Goal: Transaction & Acquisition: Purchase product/service

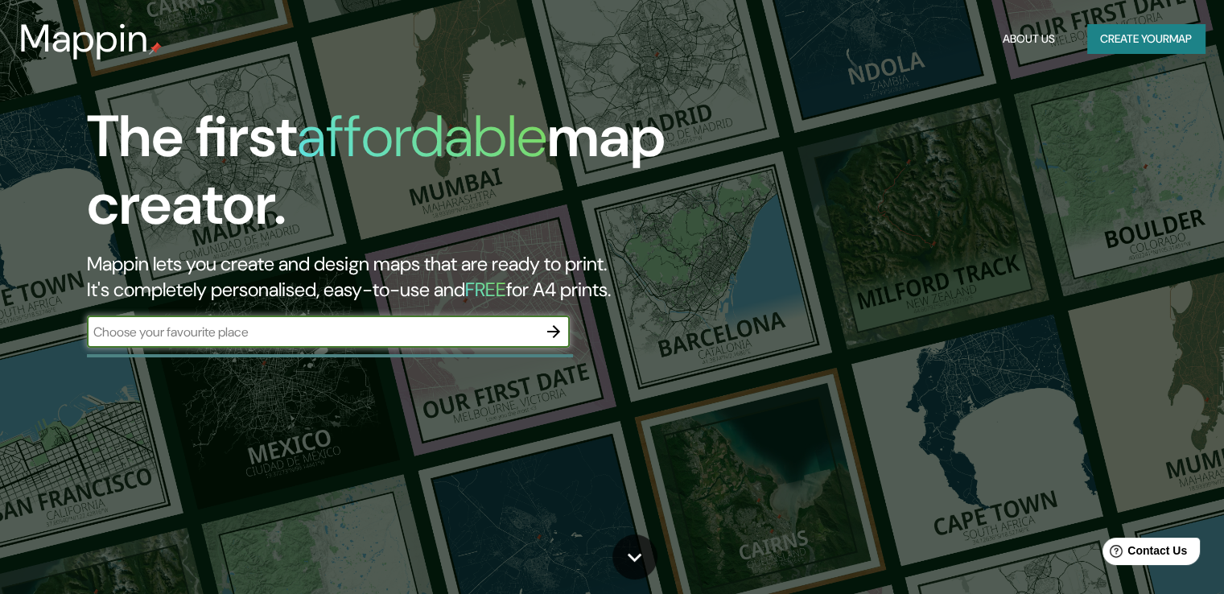
click at [352, 327] on input "text" at bounding box center [312, 332] width 451 height 19
click at [353, 331] on input "text" at bounding box center [312, 332] width 451 height 19
click at [439, 327] on input "text" at bounding box center [312, 332] width 451 height 19
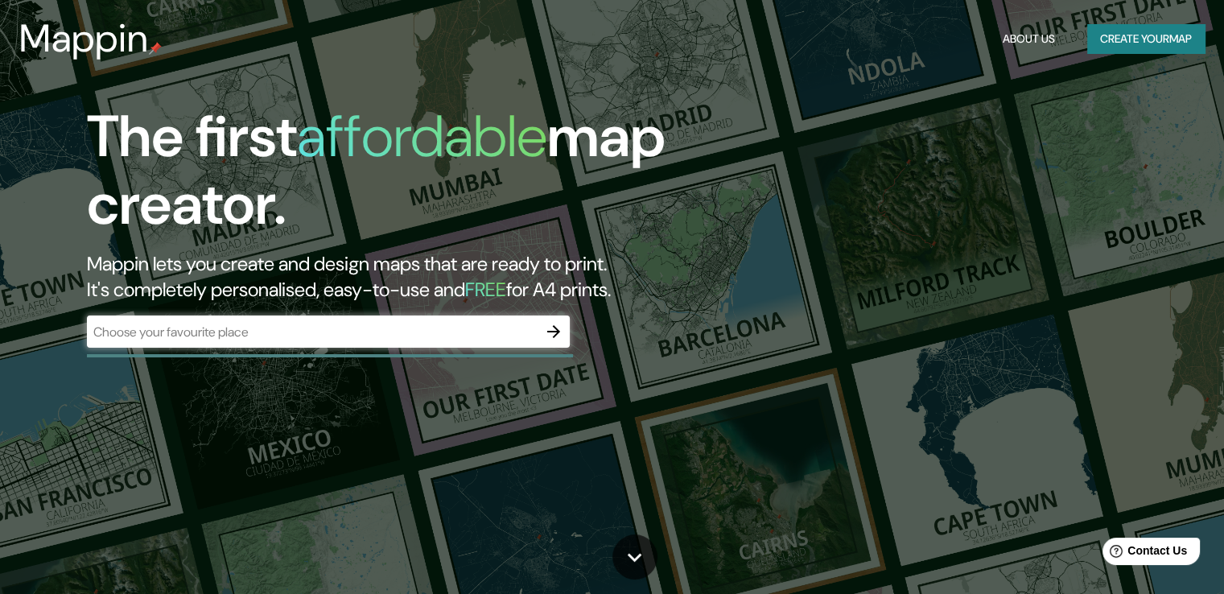
click at [844, 119] on div "The first affordable map creator. Mappin lets you create and design maps that a…" at bounding box center [612, 297] width 1224 height 594
click at [1120, 130] on div "The first affordable map creator. Mappin lets you create and design maps that a…" at bounding box center [612, 297] width 1224 height 594
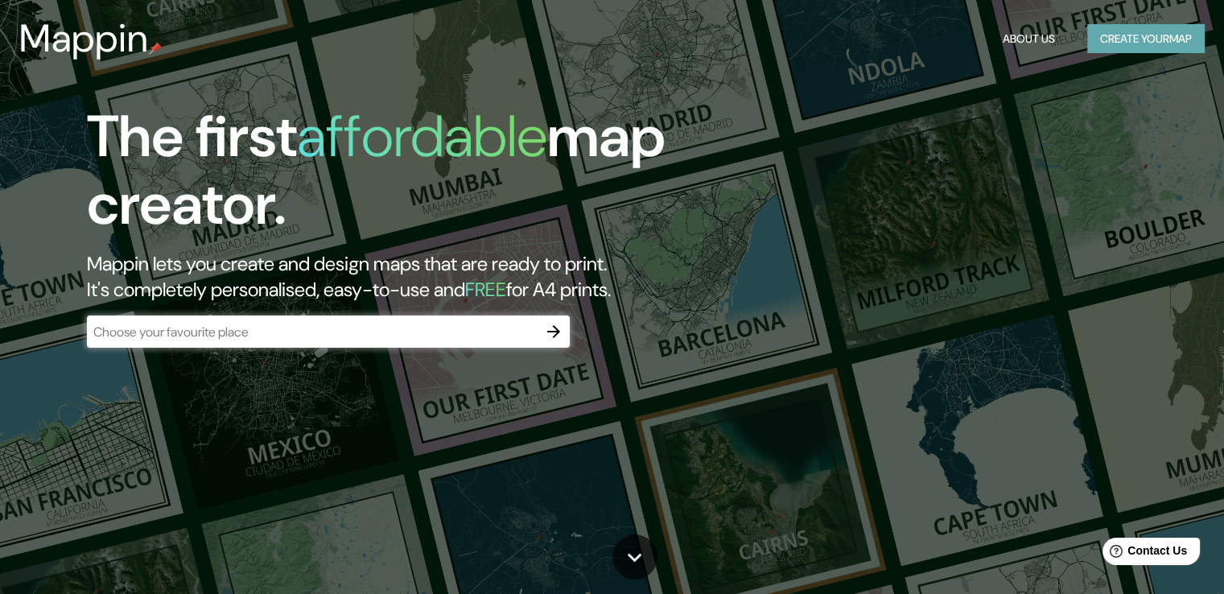
click at [1124, 38] on button "Create your map" at bounding box center [1145, 39] width 117 height 30
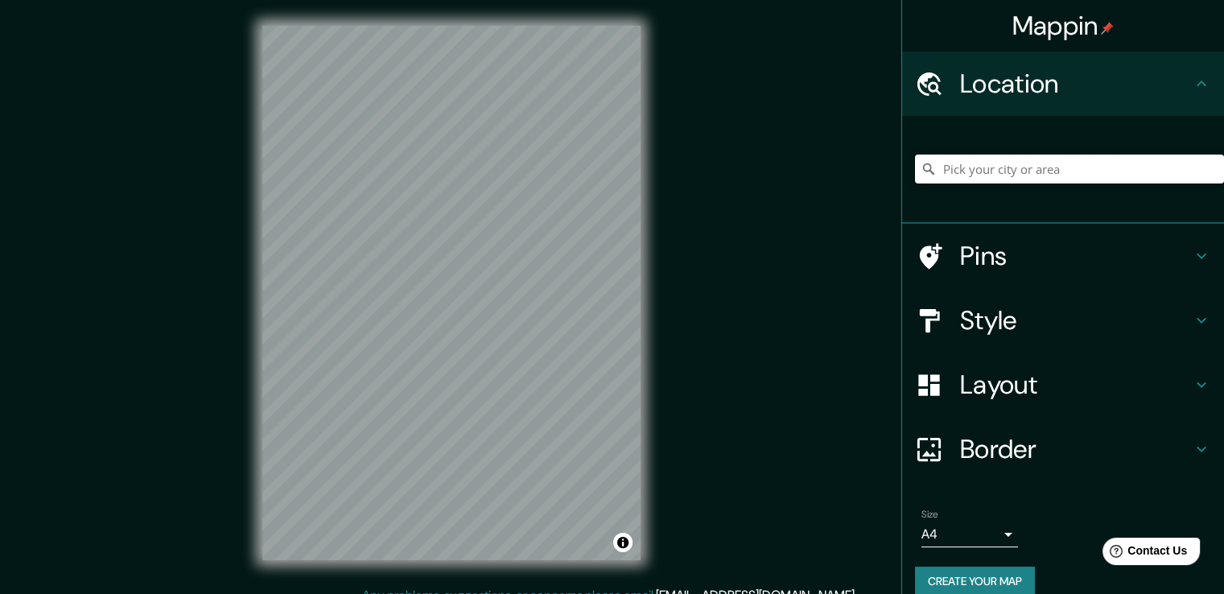
click at [1067, 157] on input "Pick your city or area" at bounding box center [1069, 168] width 309 height 29
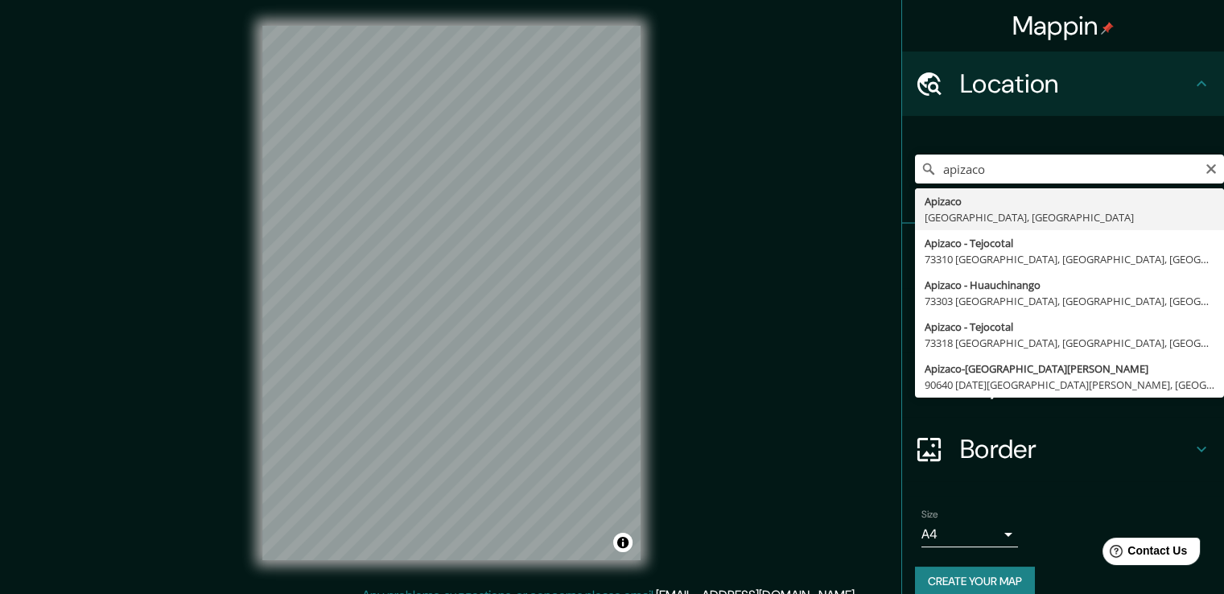
type input "Apizaco, [GEOGRAPHIC_DATA], [GEOGRAPHIC_DATA]"
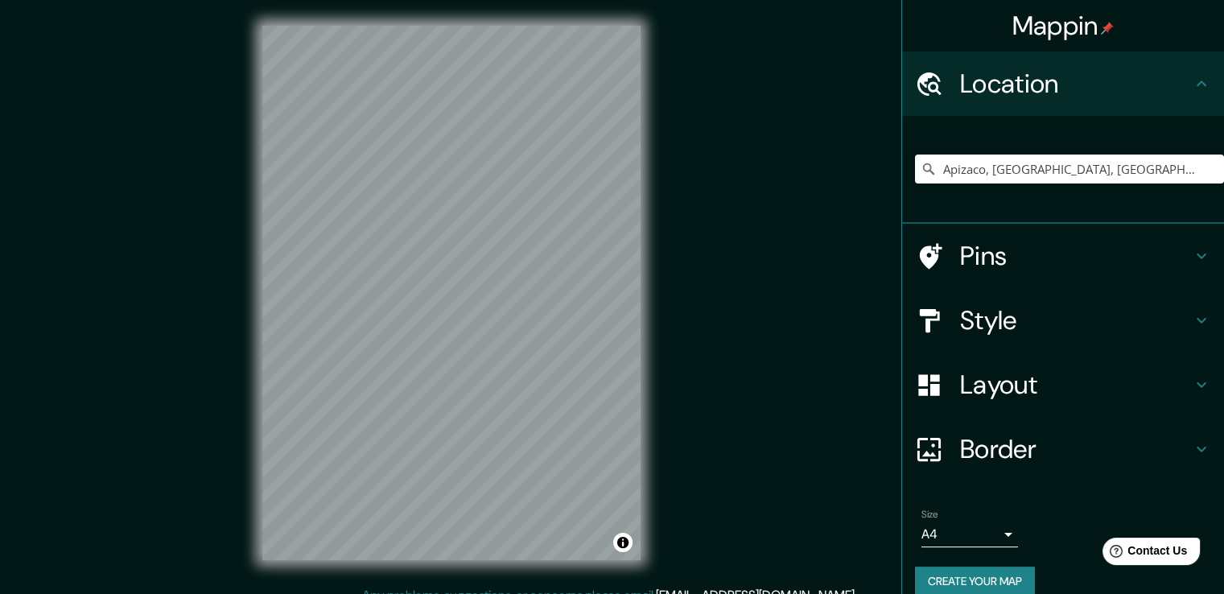
click at [795, 496] on div "Mappin Location [GEOGRAPHIC_DATA], [GEOGRAPHIC_DATA], [GEOGRAPHIC_DATA] Pins St…" at bounding box center [612, 305] width 1224 height 611
click at [1192, 246] on icon at bounding box center [1201, 255] width 19 height 19
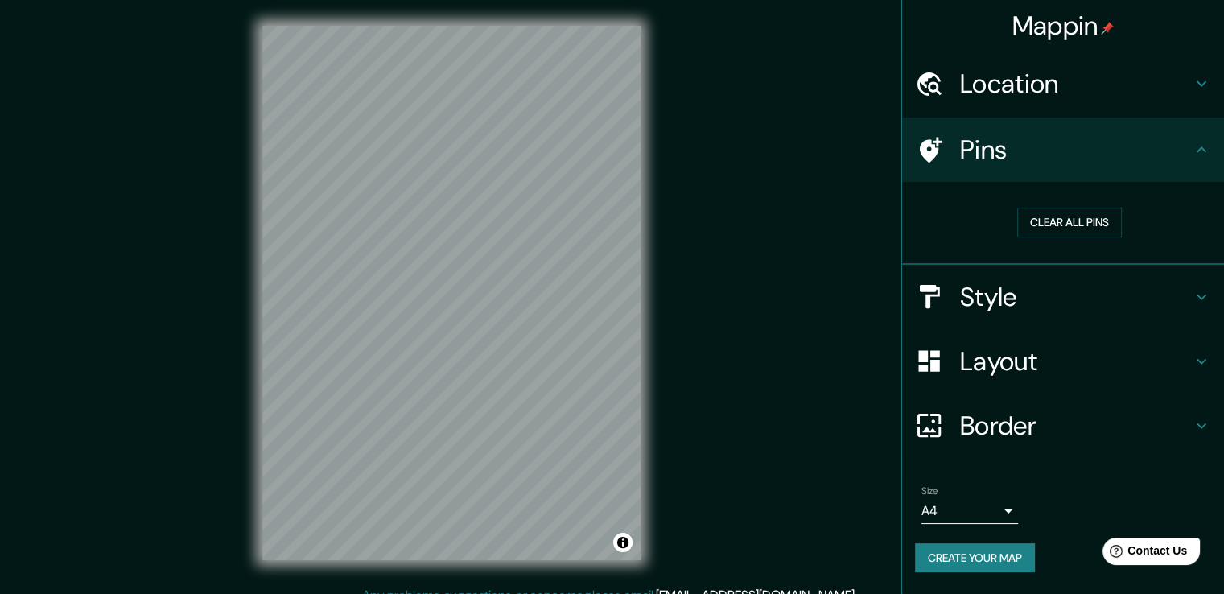
click at [1196, 294] on icon at bounding box center [1201, 296] width 19 height 19
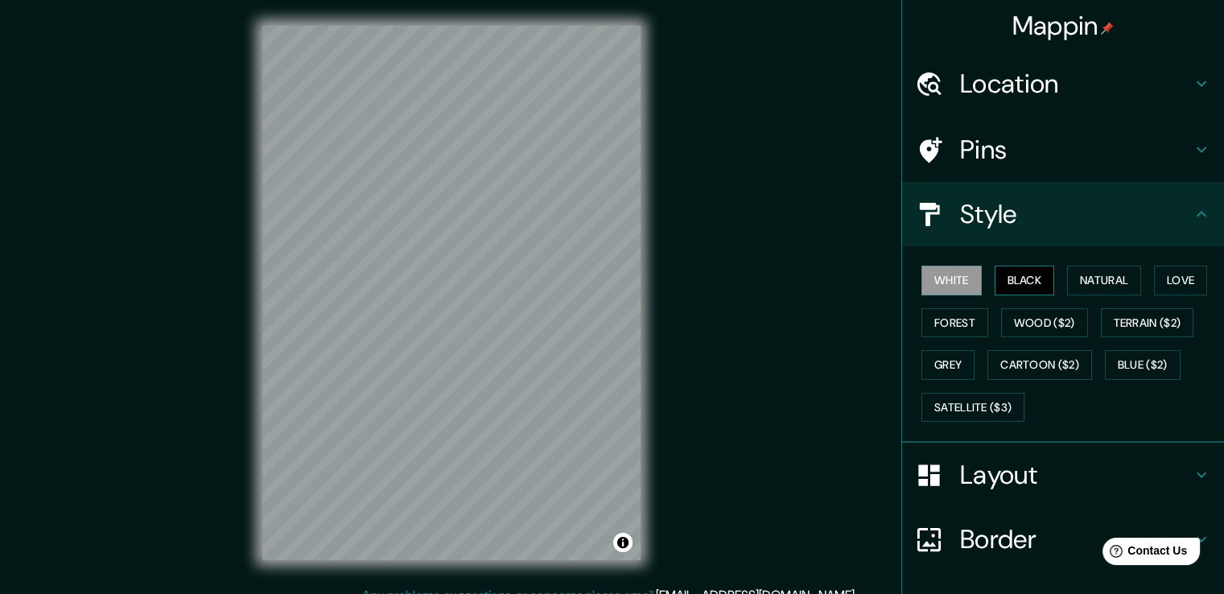
click at [1031, 288] on button "Black" at bounding box center [1024, 280] width 60 height 30
click at [1067, 286] on button "Natural" at bounding box center [1104, 280] width 74 height 30
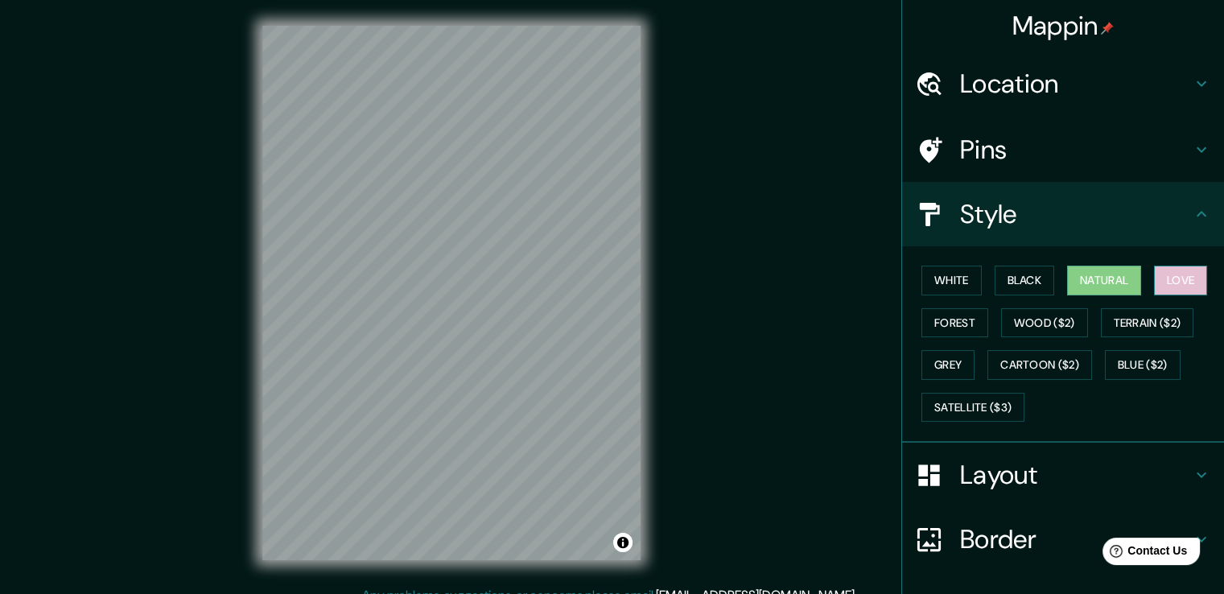
click at [1165, 284] on button "Love" at bounding box center [1180, 280] width 53 height 30
click at [942, 325] on button "Forest" at bounding box center [954, 323] width 67 height 30
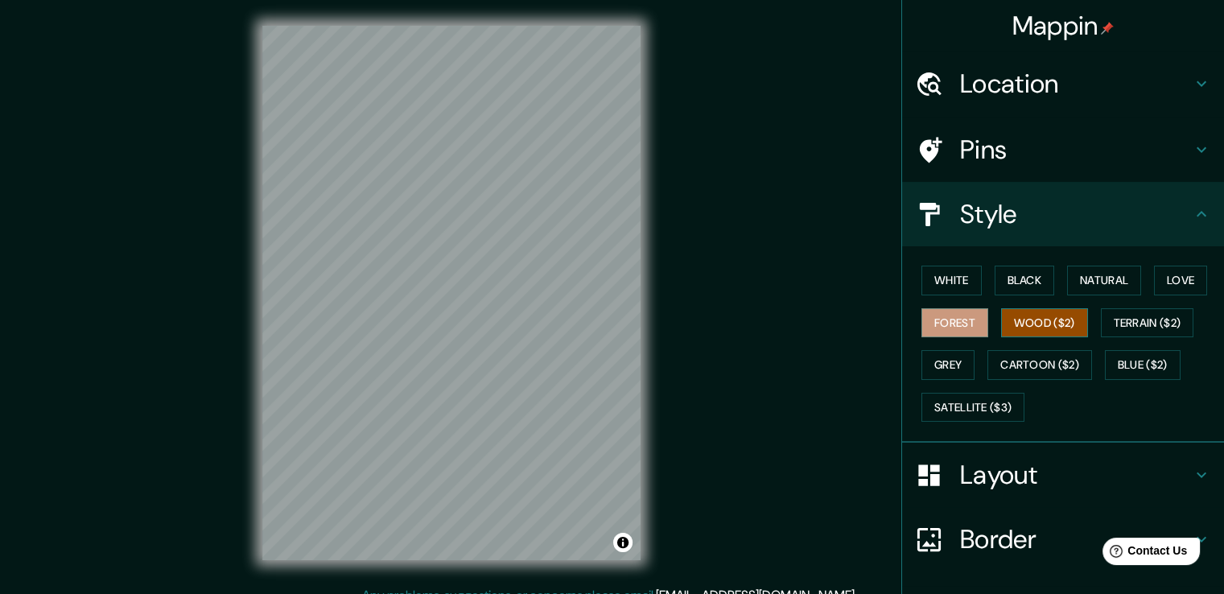
click at [1035, 323] on button "Wood ($2)" at bounding box center [1044, 323] width 87 height 30
click at [1168, 326] on button "Terrain ($2)" at bounding box center [1147, 323] width 93 height 30
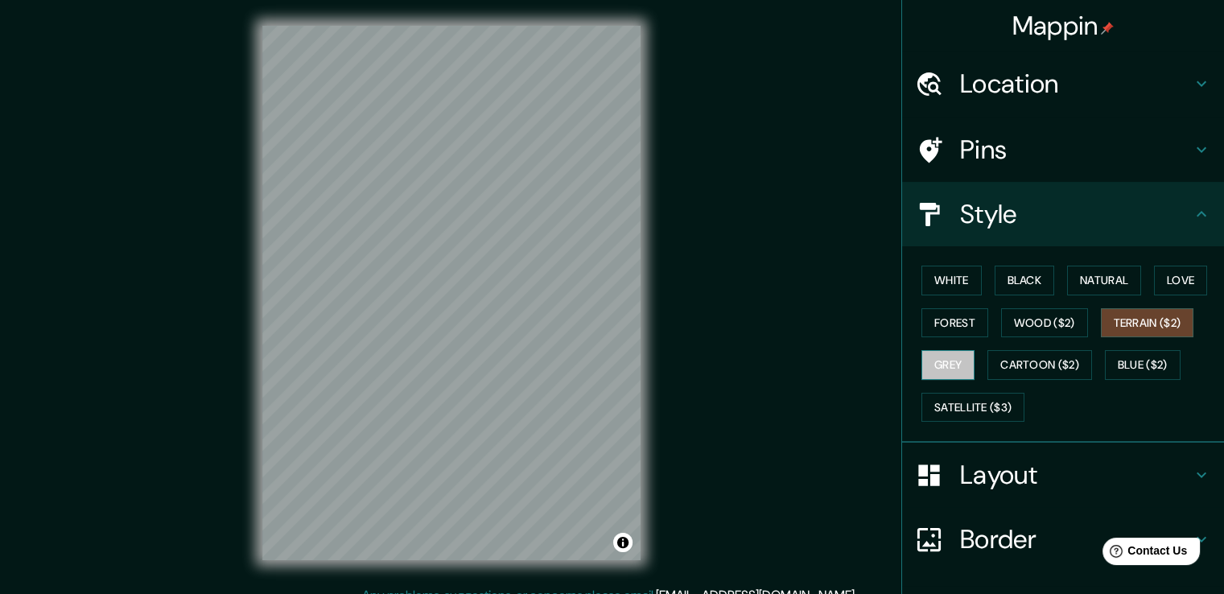
click at [921, 365] on button "Grey" at bounding box center [947, 365] width 53 height 30
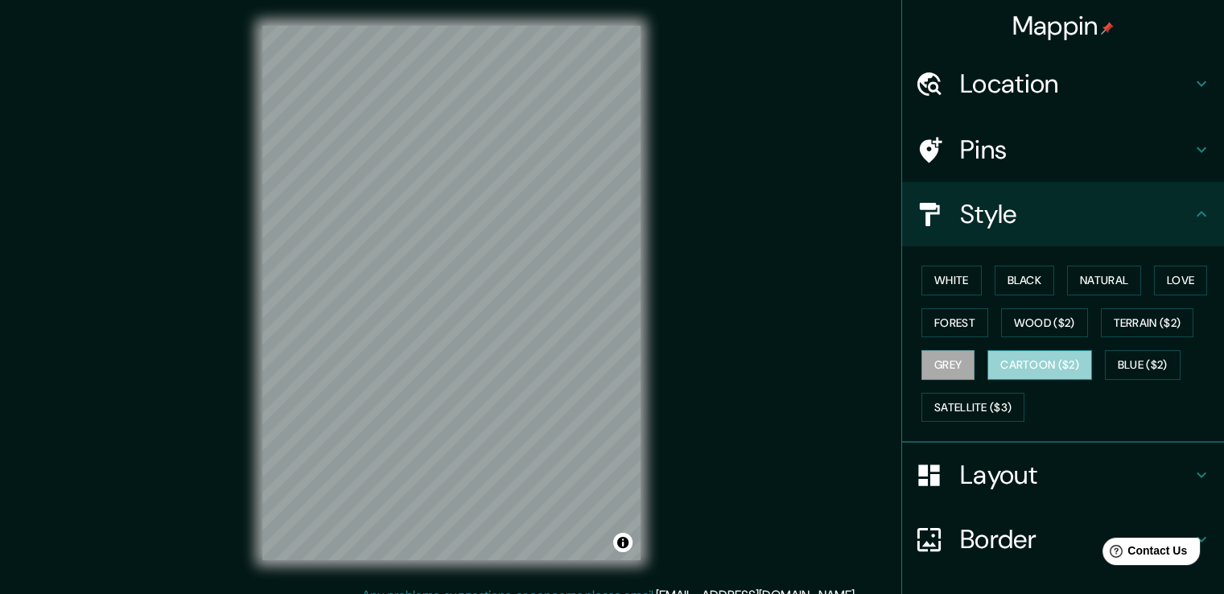
click at [1033, 372] on button "Cartoon ($2)" at bounding box center [1039, 365] width 105 height 30
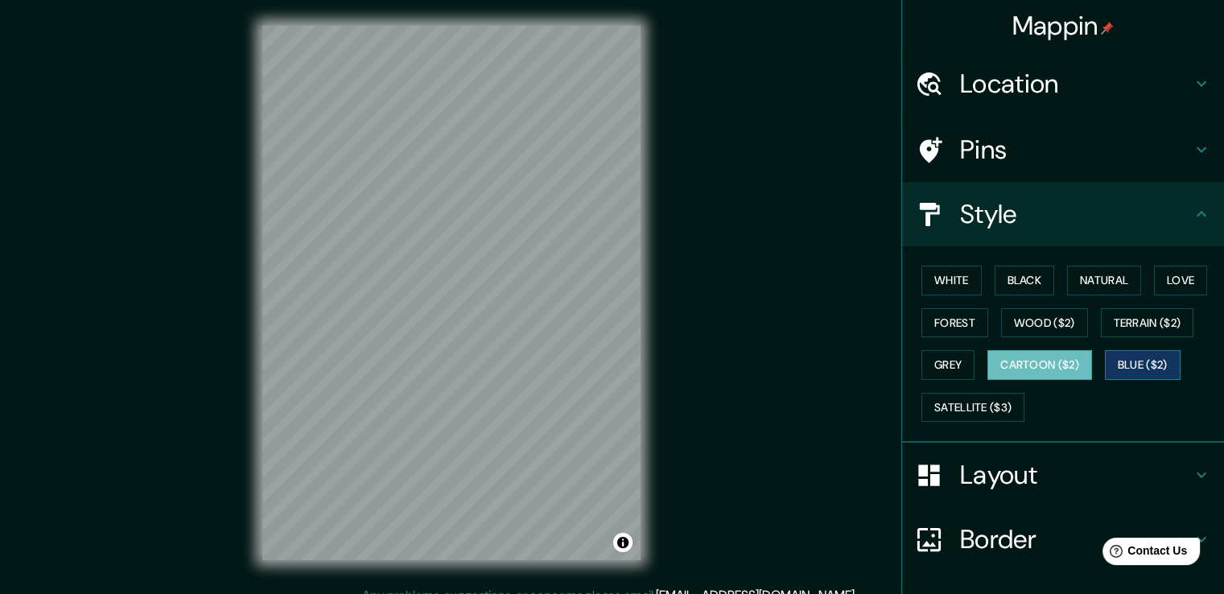
click at [1144, 371] on button "Blue ($2)" at bounding box center [1143, 365] width 76 height 30
click at [994, 406] on button "Satellite ($3)" at bounding box center [972, 408] width 103 height 30
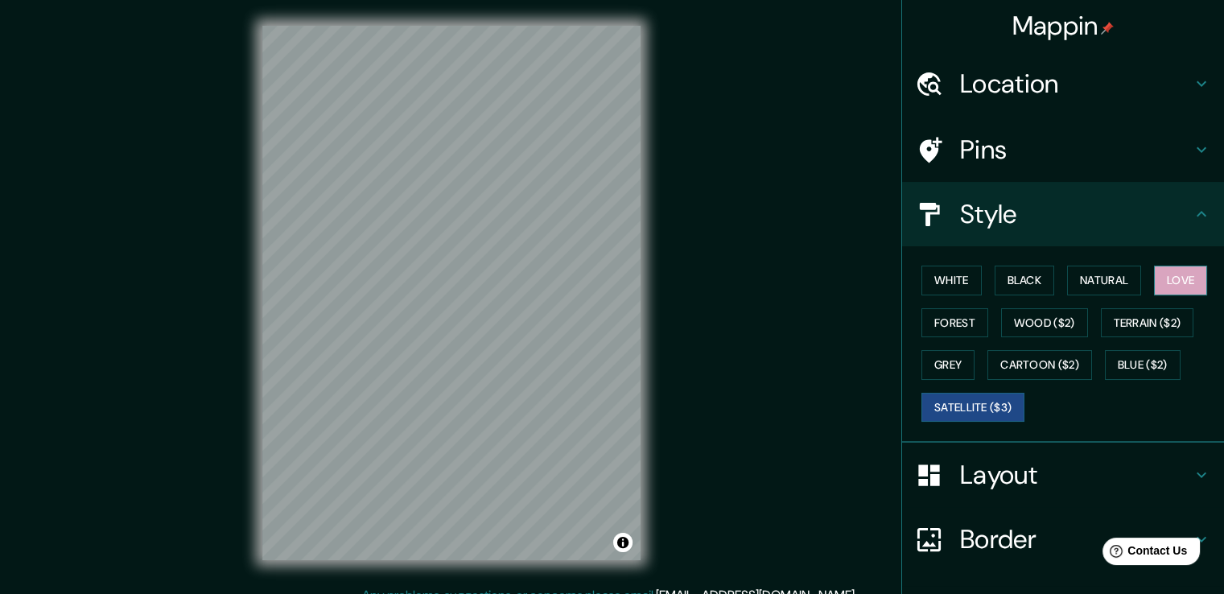
click at [1183, 287] on button "Love" at bounding box center [1180, 280] width 53 height 30
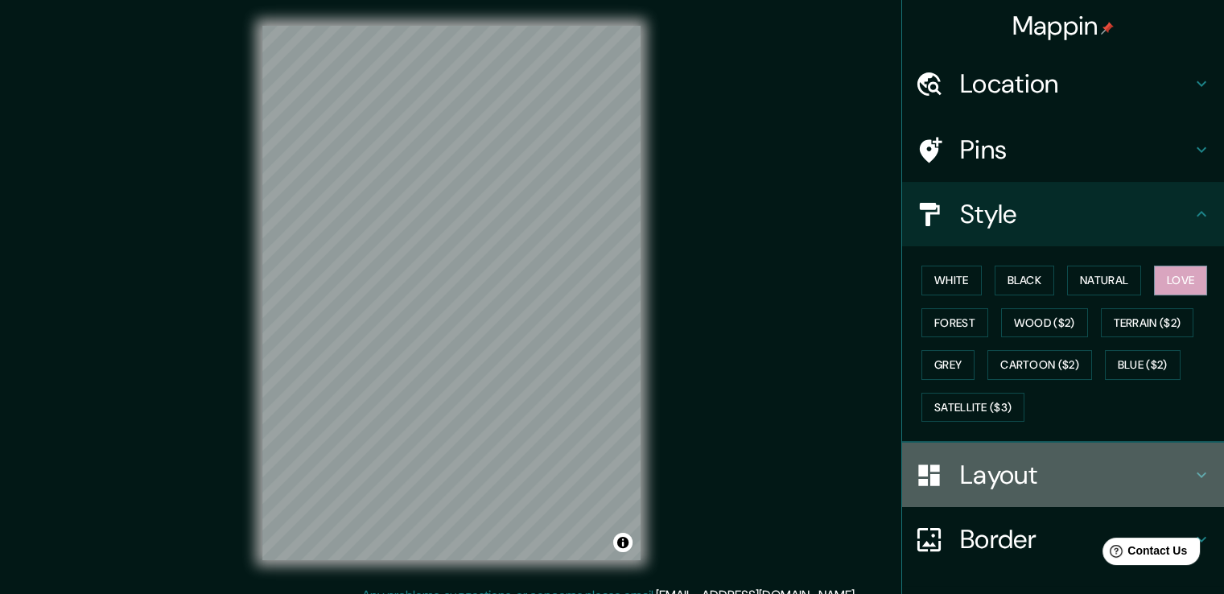
click at [1149, 490] on div "Layout" at bounding box center [1063, 474] width 322 height 64
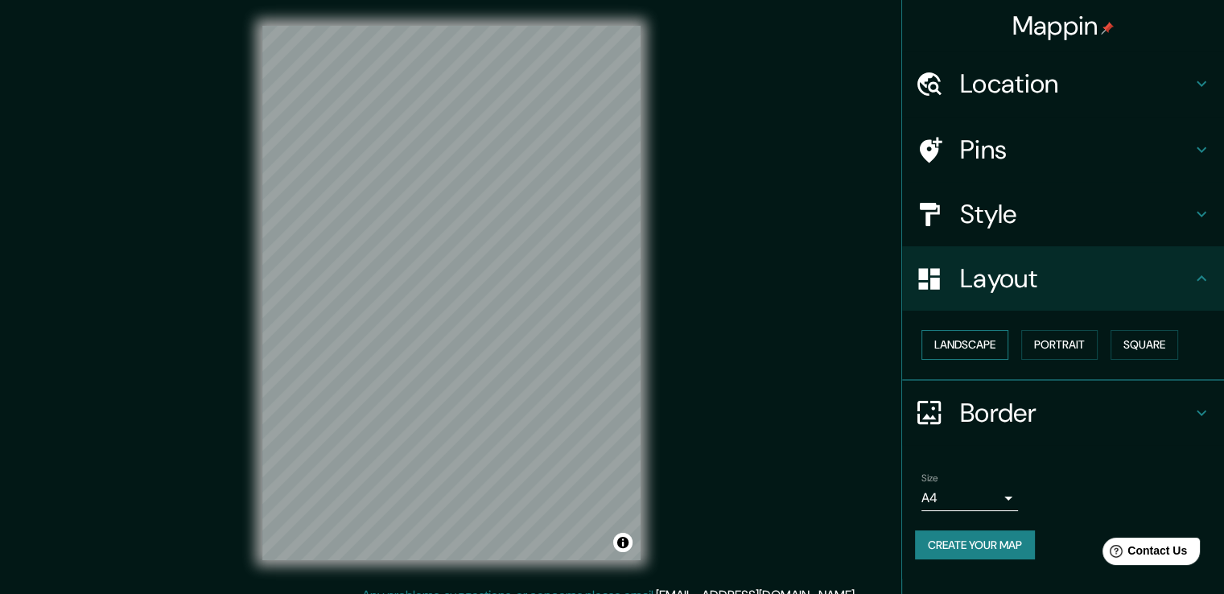
click at [994, 340] on button "Landscape" at bounding box center [964, 345] width 87 height 30
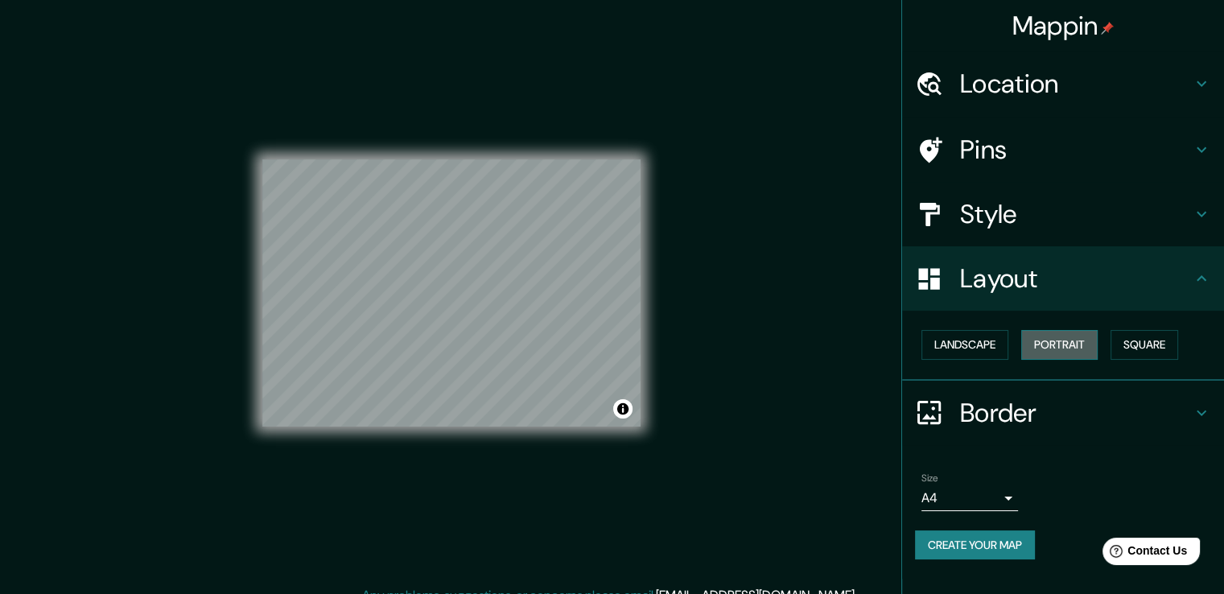
click at [1042, 343] on button "Portrait" at bounding box center [1059, 345] width 76 height 30
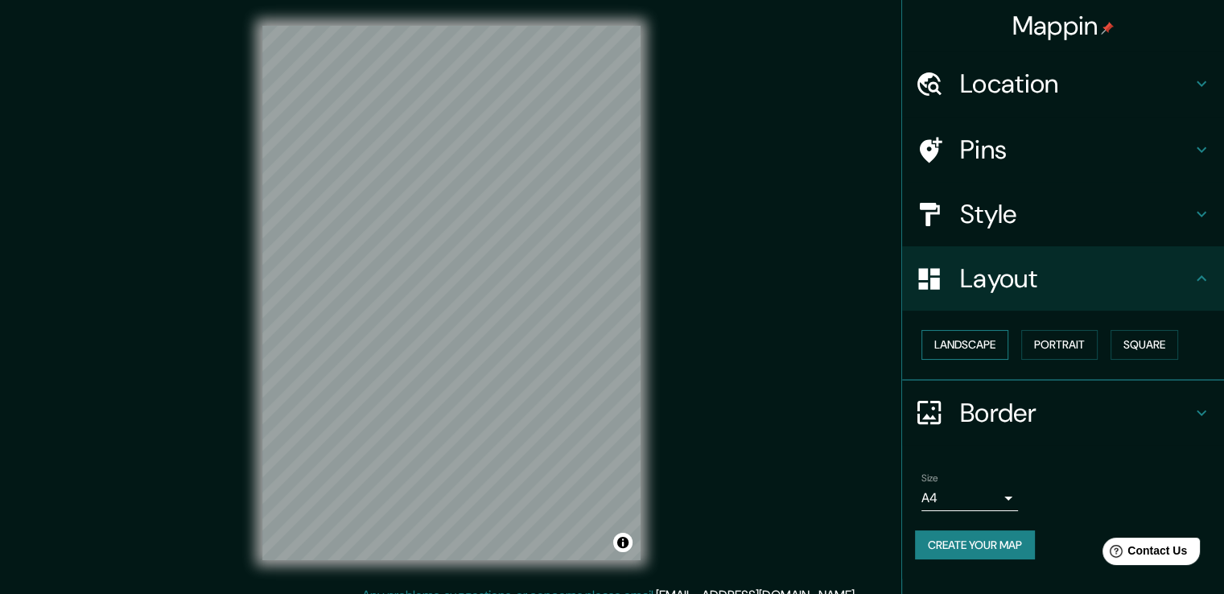
click at [940, 353] on button "Landscape" at bounding box center [964, 345] width 87 height 30
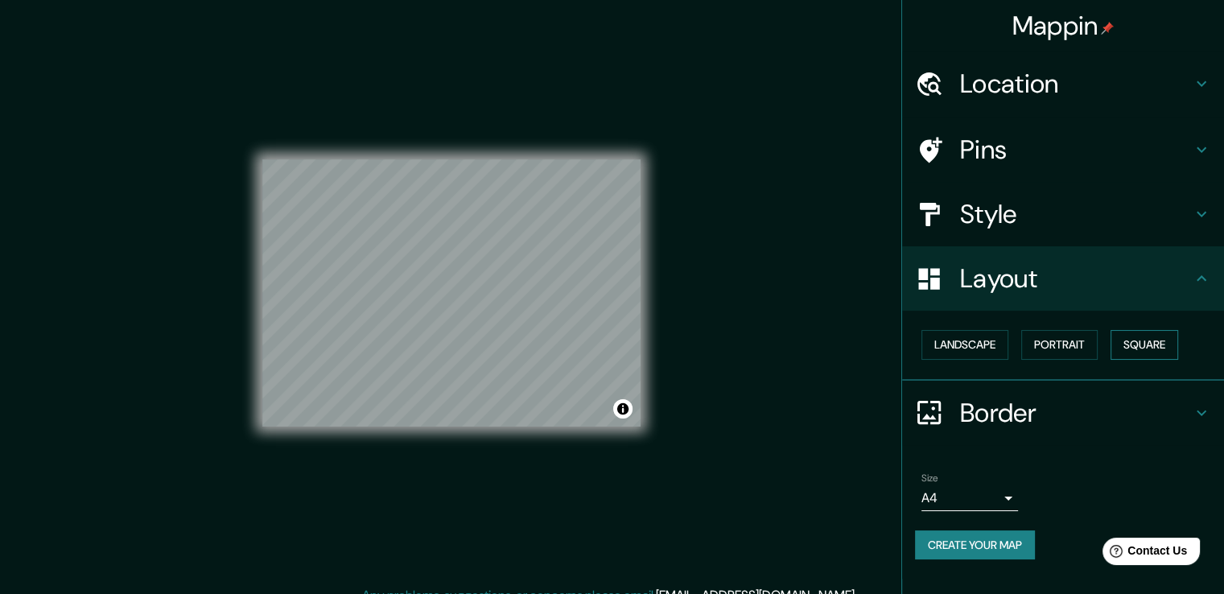
click at [1159, 347] on button "Square" at bounding box center [1144, 345] width 68 height 30
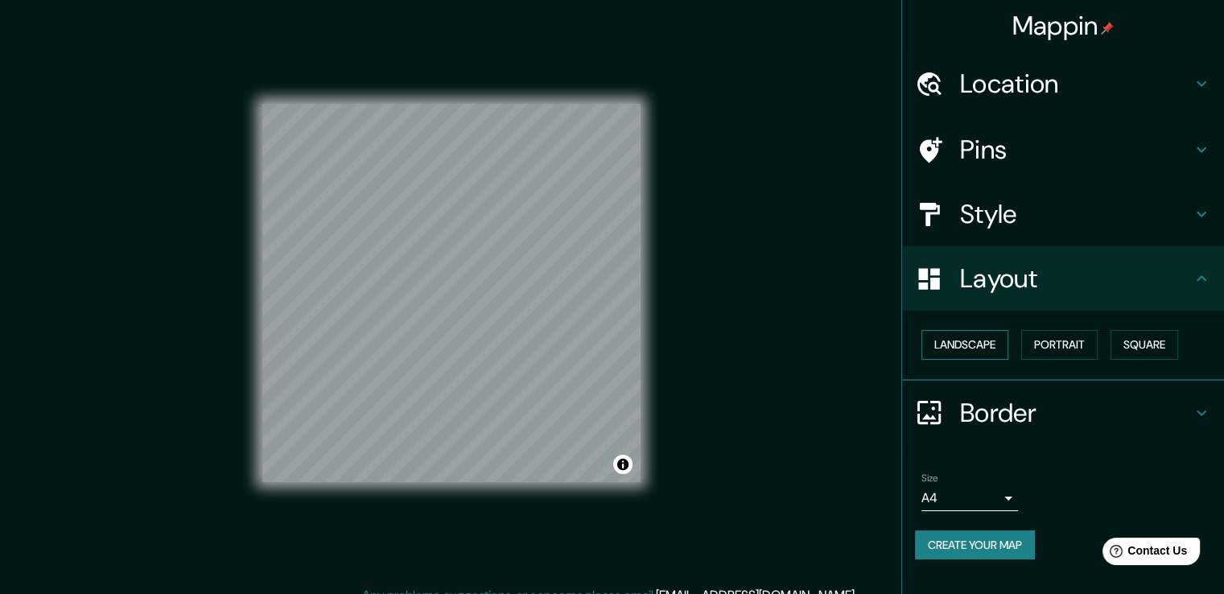
click at [969, 344] on button "Landscape" at bounding box center [964, 345] width 87 height 30
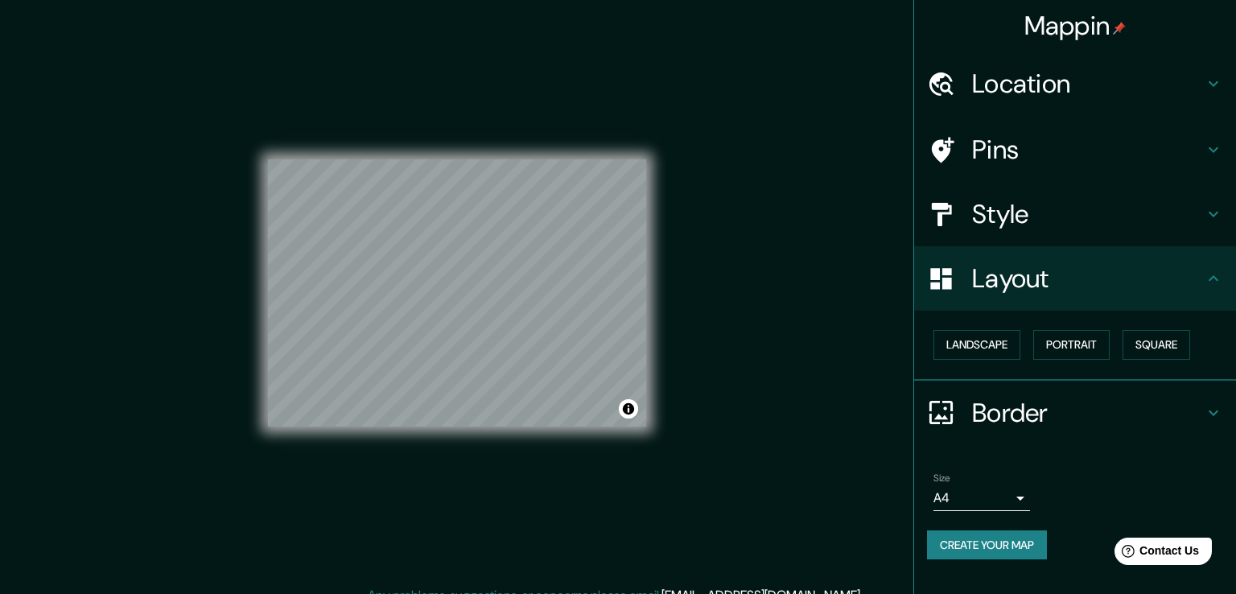
click at [1007, 498] on body "Mappin Location [GEOGRAPHIC_DATA], [GEOGRAPHIC_DATA], [GEOGRAPHIC_DATA] Pins St…" at bounding box center [618, 297] width 1236 height 594
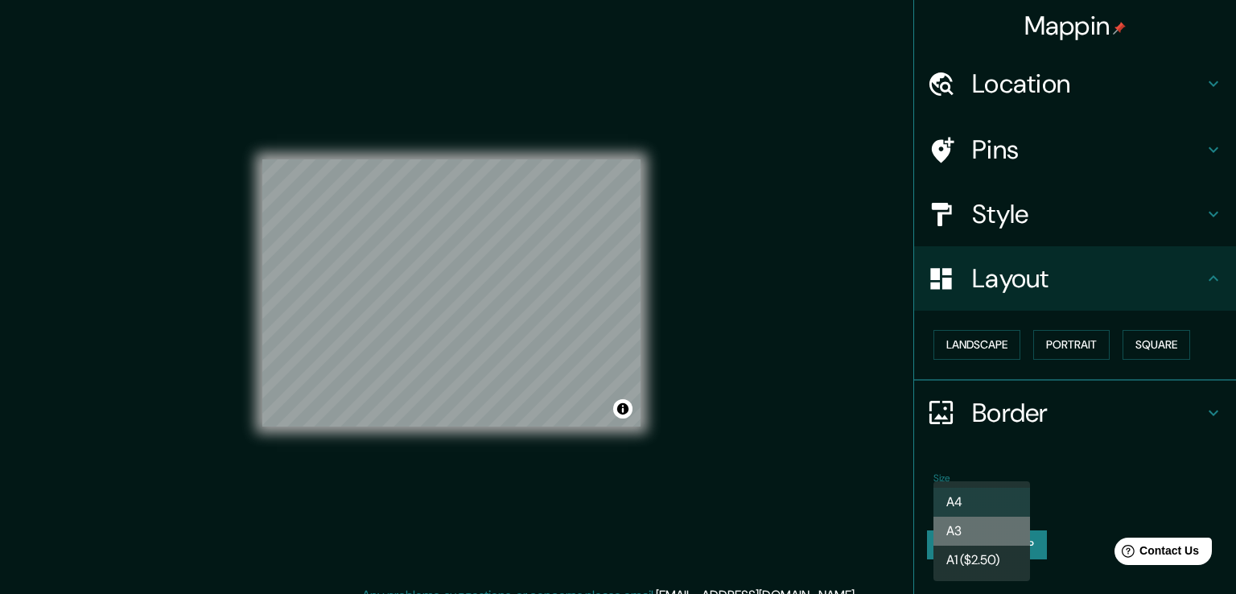
click at [994, 535] on li "A3" at bounding box center [981, 531] width 97 height 29
click at [1006, 488] on body "Mappin Location [GEOGRAPHIC_DATA], [GEOGRAPHIC_DATA], [GEOGRAPHIC_DATA] Pins St…" at bounding box center [618, 297] width 1236 height 594
click at [1006, 501] on li "A4" at bounding box center [981, 502] width 97 height 29
type input "single"
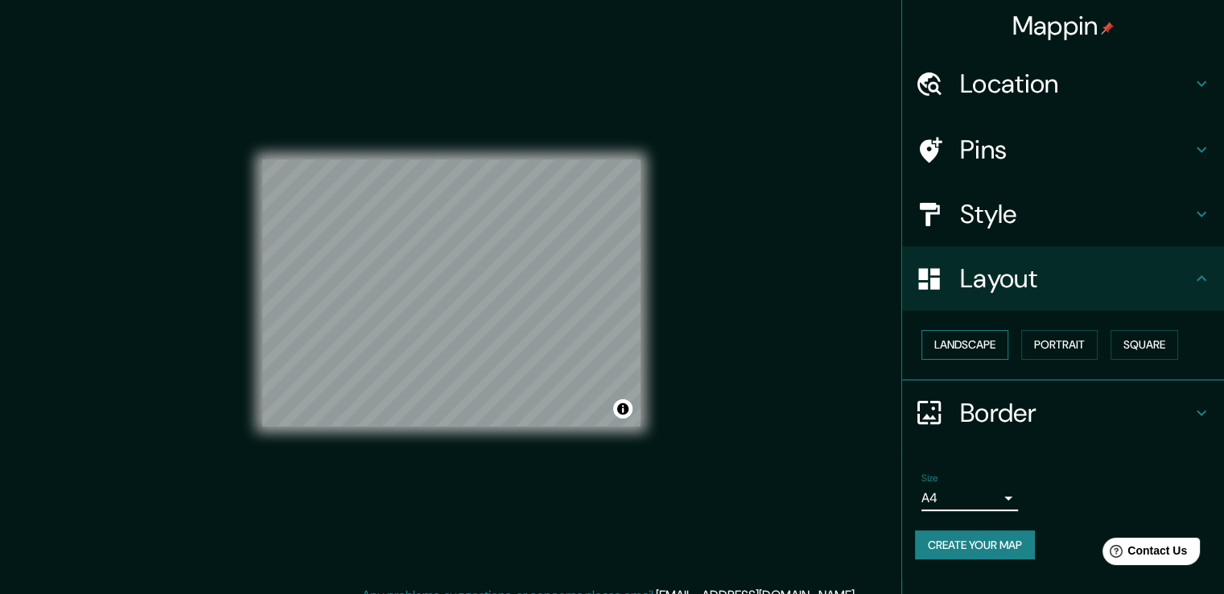
click at [972, 348] on button "Landscape" at bounding box center [964, 345] width 87 height 30
click at [1046, 356] on button "Portrait" at bounding box center [1059, 345] width 76 height 30
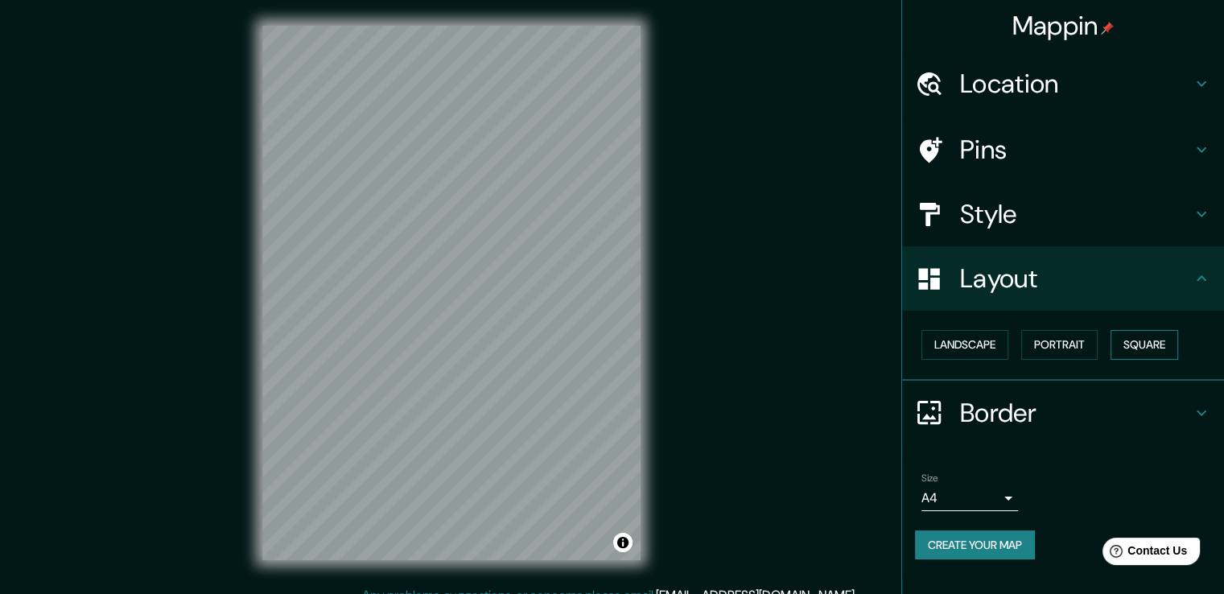
click at [1139, 350] on button "Square" at bounding box center [1144, 345] width 68 height 30
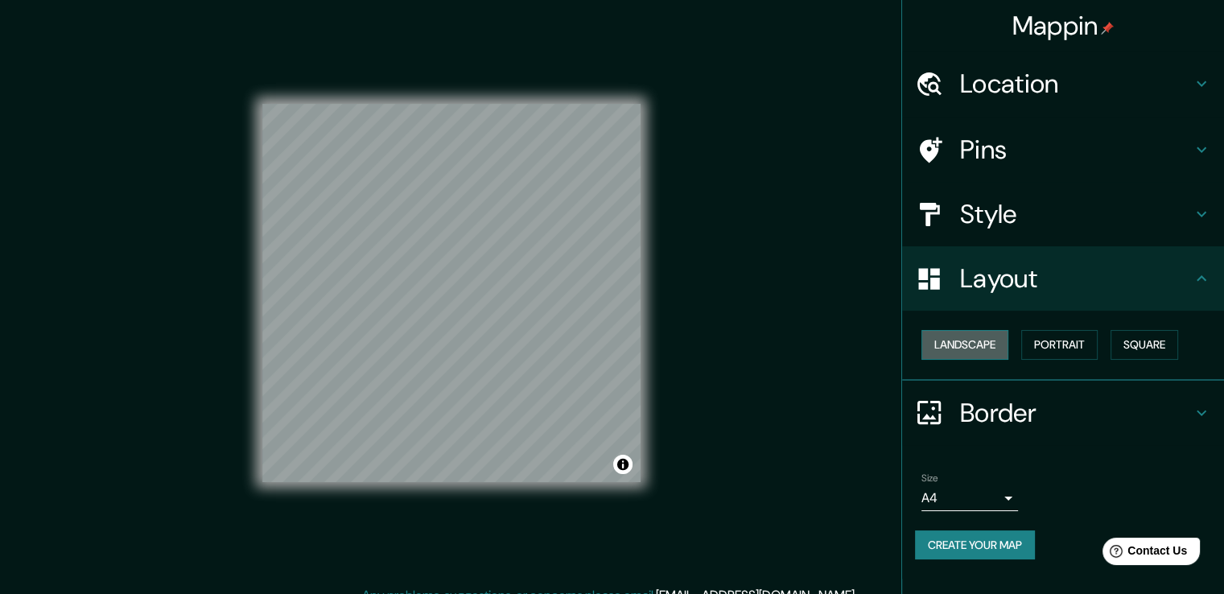
click at [966, 340] on button "Landscape" at bounding box center [964, 345] width 87 height 30
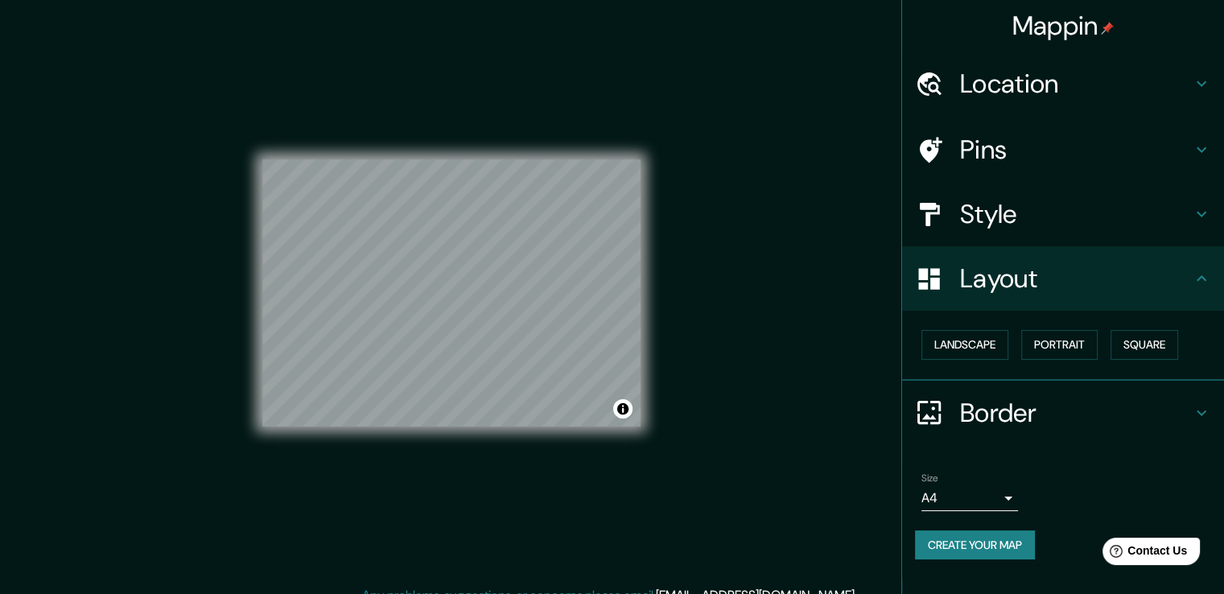
click at [1085, 231] on div "Style" at bounding box center [1063, 214] width 322 height 64
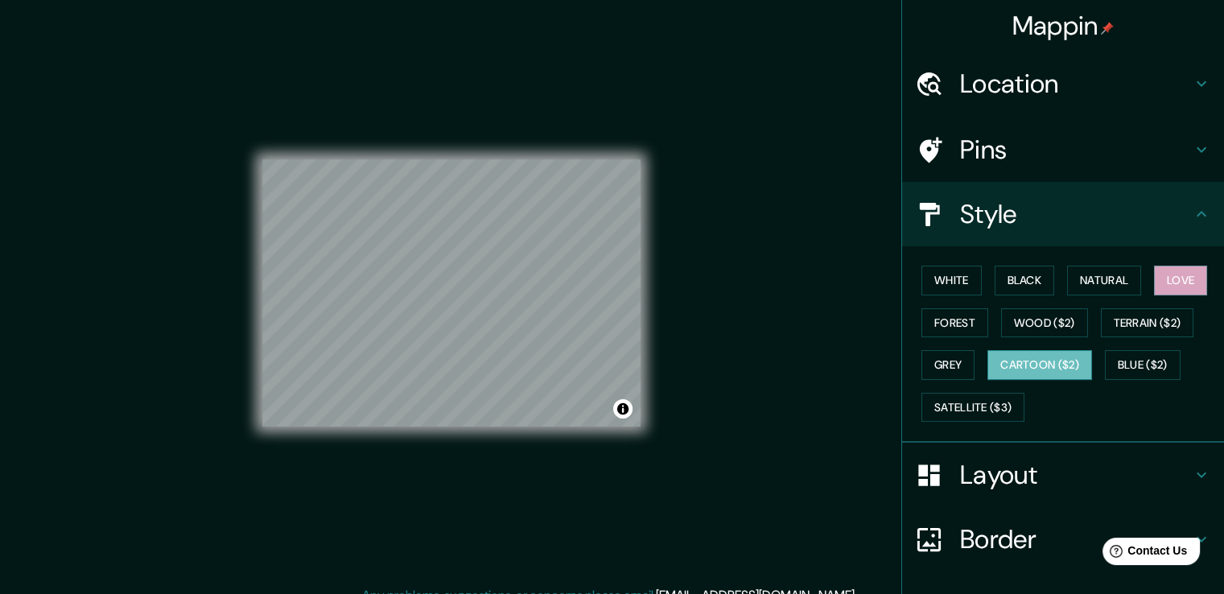
click at [1026, 373] on button "Cartoon ($2)" at bounding box center [1039, 365] width 105 height 30
click at [955, 359] on button "Grey" at bounding box center [947, 365] width 53 height 30
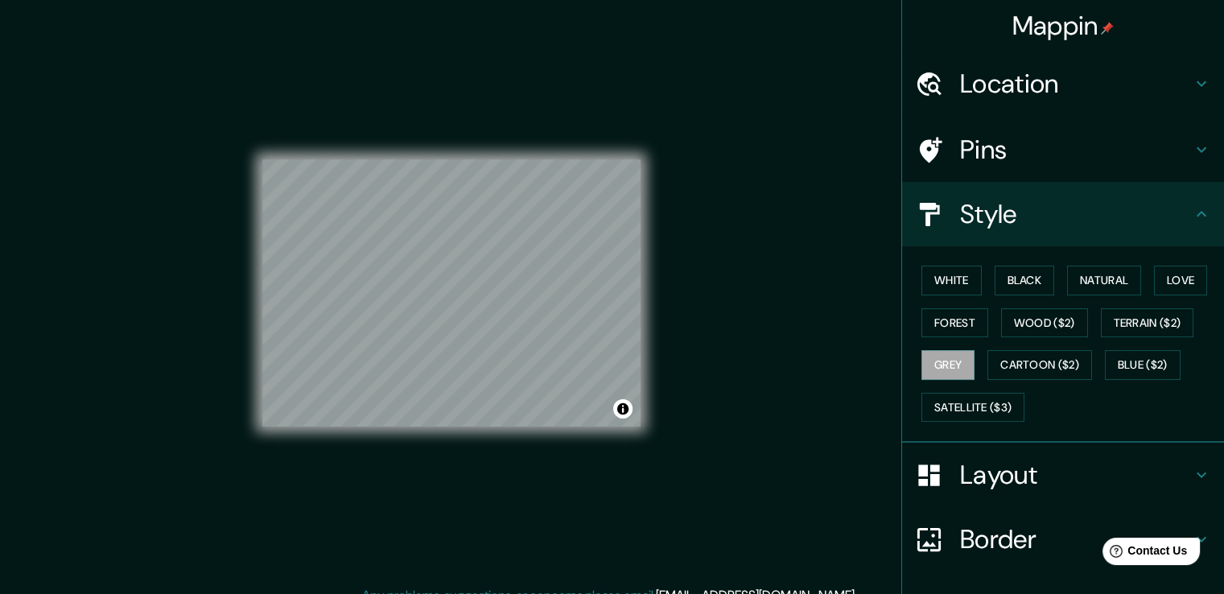
click at [949, 335] on div "White Black Natural Love Forest Wood ($2) Terrain ($2) Grey Cartoon ($2) Blue (…" at bounding box center [1069, 343] width 309 height 169
click at [953, 331] on button "Forest" at bounding box center [954, 323] width 67 height 30
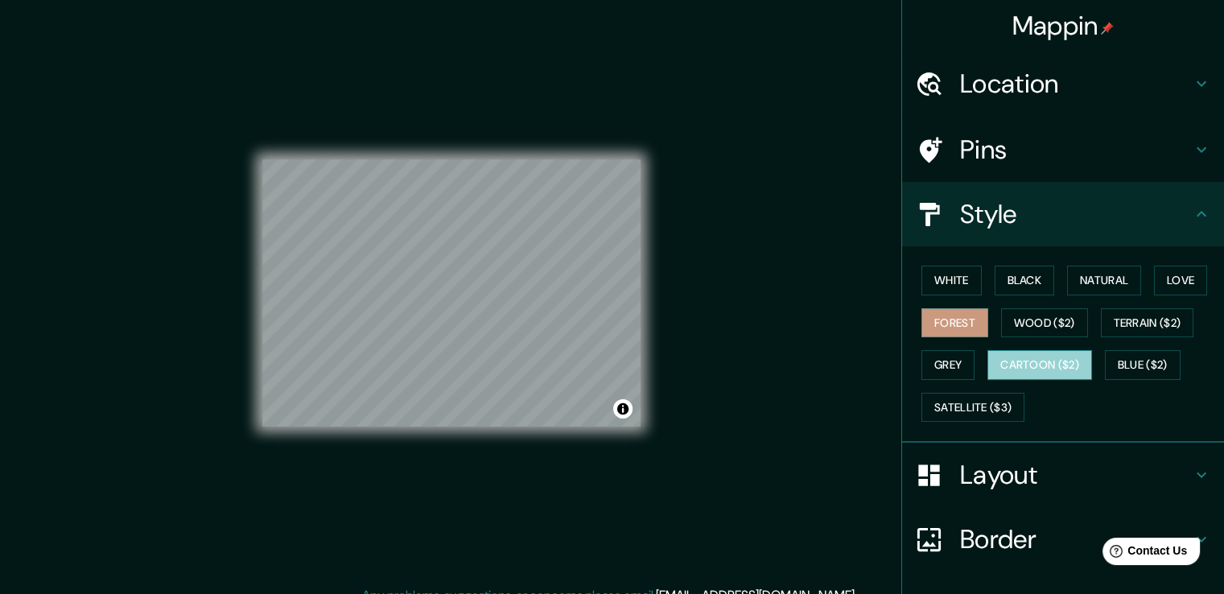
click at [1004, 373] on button "Cartoon ($2)" at bounding box center [1039, 365] width 105 height 30
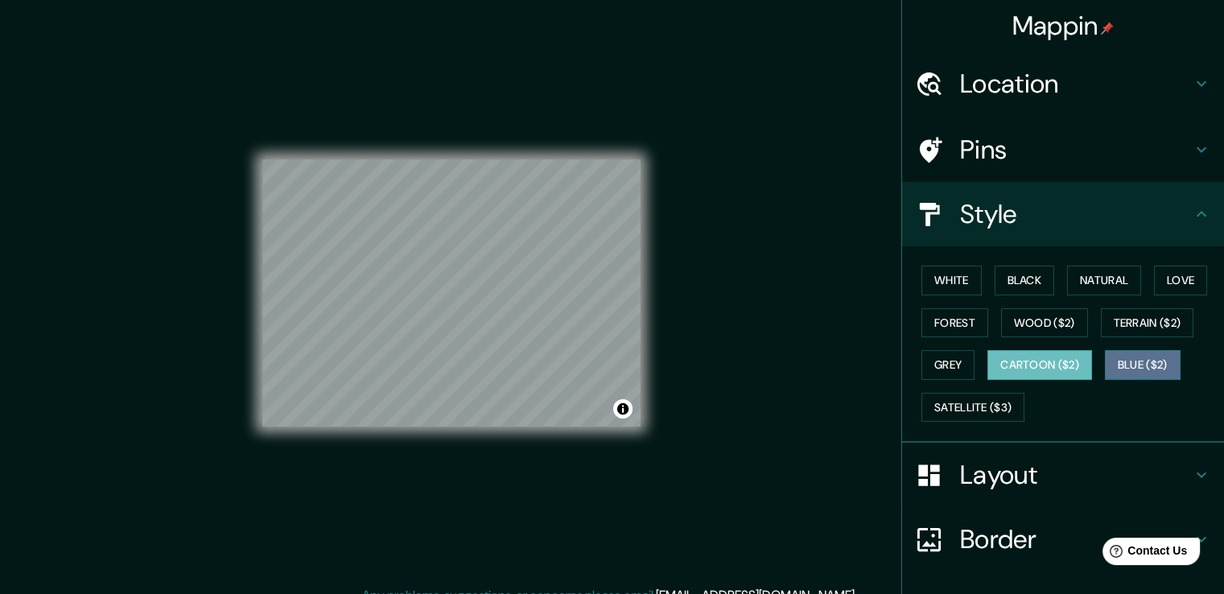
click at [1105, 361] on button "Blue ($2)" at bounding box center [1143, 365] width 76 height 30
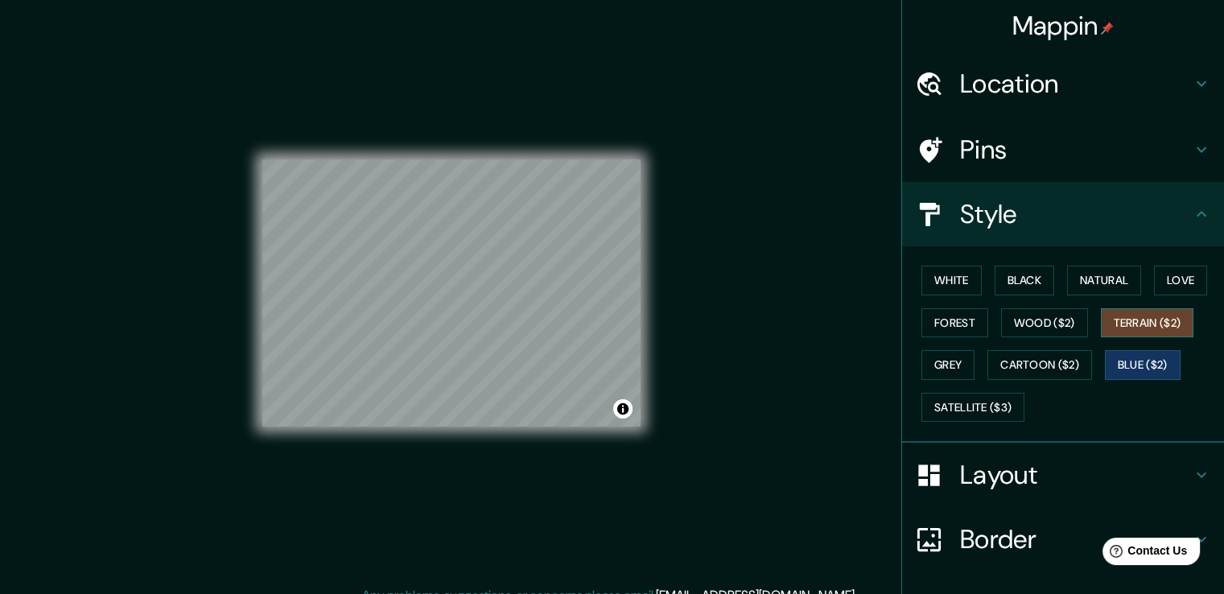
click at [1152, 325] on button "Terrain ($2)" at bounding box center [1147, 323] width 93 height 30
click at [1023, 316] on button "Wood ($2)" at bounding box center [1044, 323] width 87 height 30
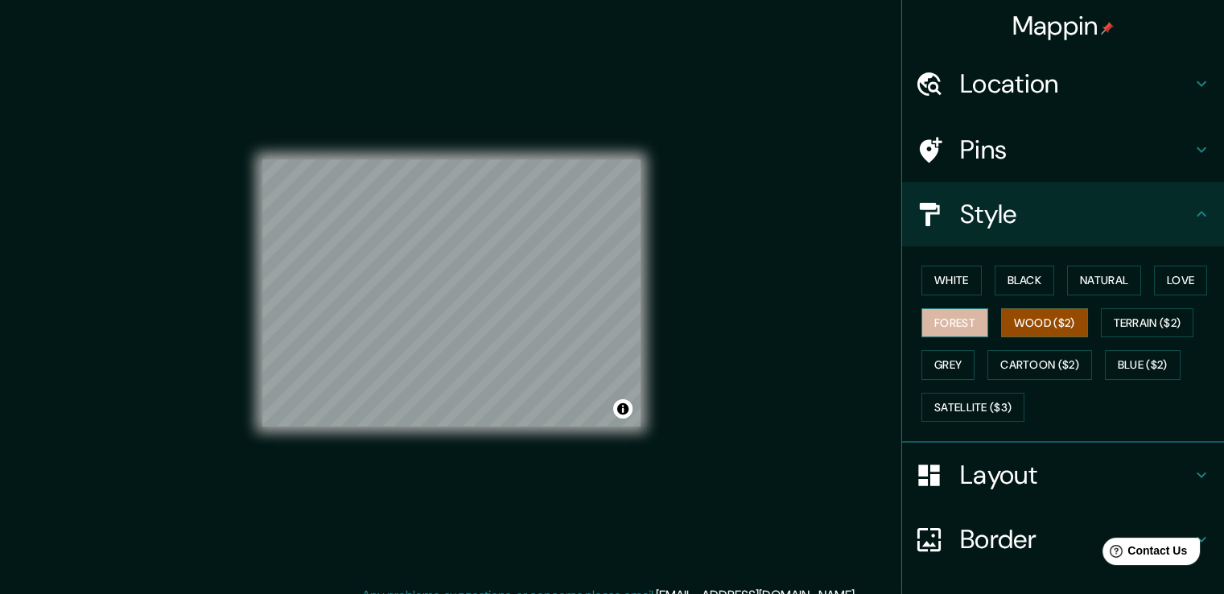
click at [957, 323] on button "Forest" at bounding box center [954, 323] width 67 height 30
click at [948, 284] on button "White" at bounding box center [951, 280] width 60 height 30
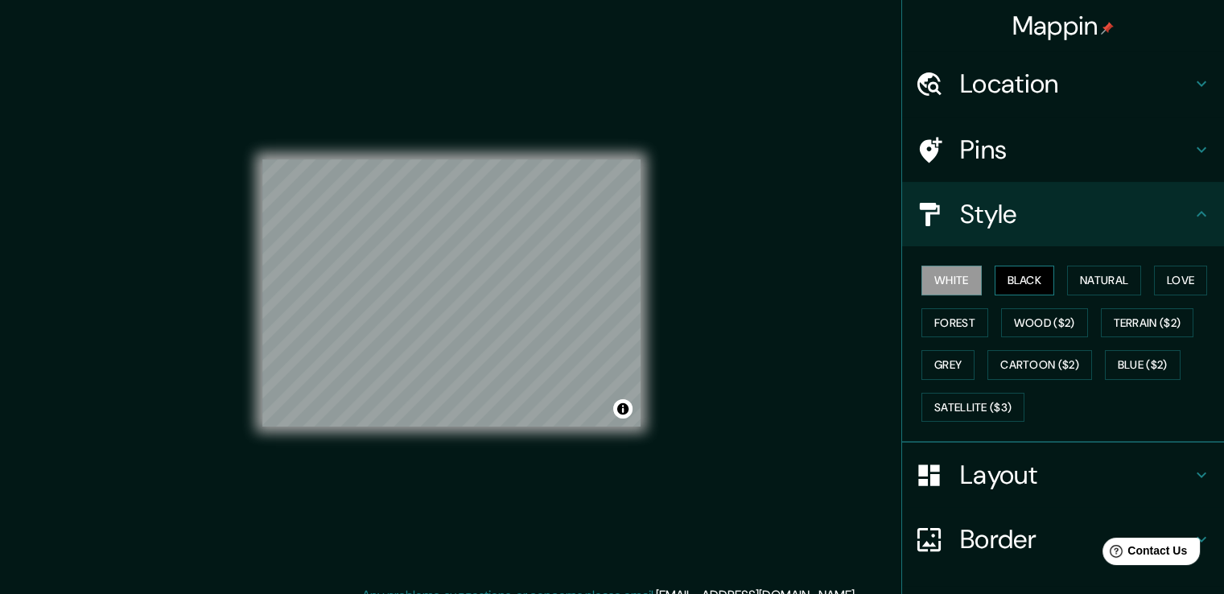
click at [994, 282] on button "Black" at bounding box center [1024, 280] width 60 height 30
click at [1056, 281] on div "White Black Natural Love Forest Wood ($2) Terrain ($2) Grey Cartoon ($2) Blue (…" at bounding box center [1069, 343] width 309 height 169
click at [1077, 276] on button "Natural" at bounding box center [1104, 280] width 74 height 30
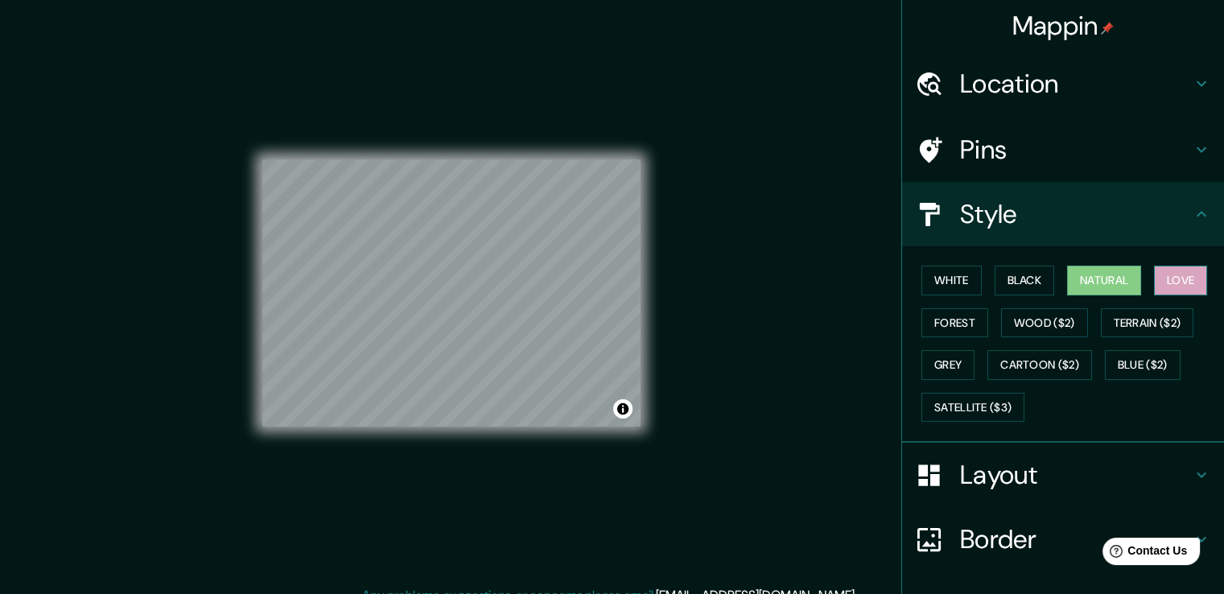
click at [1183, 269] on button "Love" at bounding box center [1180, 280] width 53 height 30
click at [1105, 278] on button "Natural" at bounding box center [1104, 280] width 74 height 30
click at [1027, 293] on button "Black" at bounding box center [1024, 280] width 60 height 30
click at [1021, 274] on button "Black" at bounding box center [1024, 280] width 60 height 30
click at [957, 339] on div "White Black Natural Love Forest Wood ($2) Terrain ($2) Grey Cartoon ($2) Blue (…" at bounding box center [1069, 343] width 309 height 169
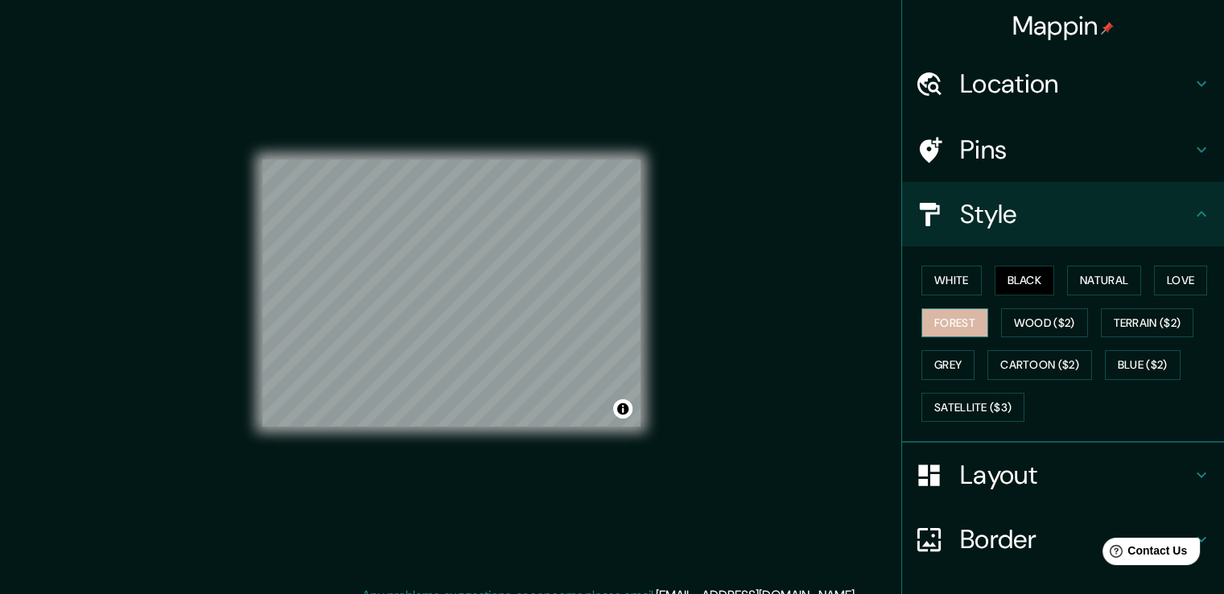
click at [961, 323] on button "Forest" at bounding box center [954, 323] width 67 height 30
click at [1049, 313] on button "Wood ($2)" at bounding box center [1044, 323] width 87 height 30
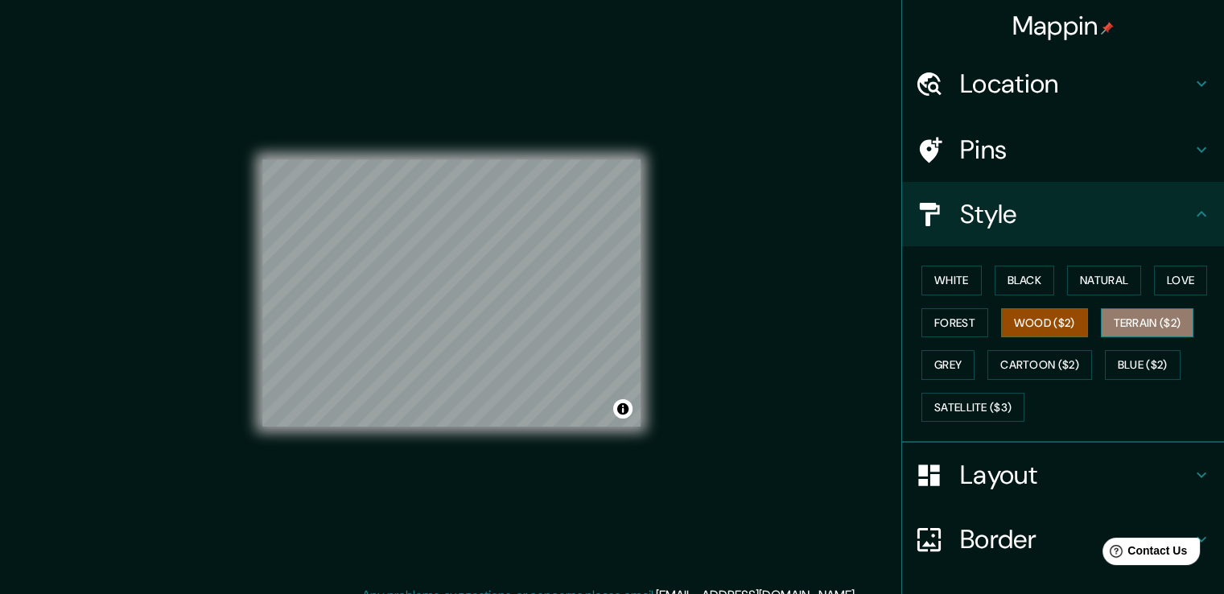
click at [1126, 314] on button "Terrain ($2)" at bounding box center [1147, 323] width 93 height 30
click at [969, 370] on div "White Black Natural Love Forest Wood ($2) Terrain ($2) Grey Cartoon ($2) Blue (…" at bounding box center [1069, 343] width 309 height 169
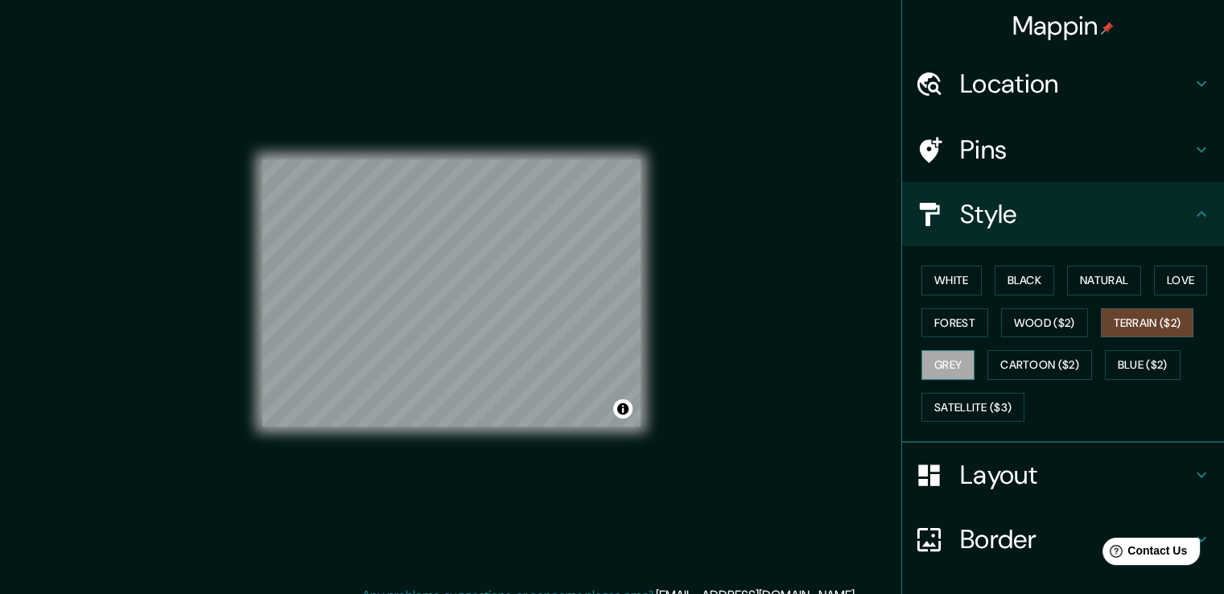
click at [962, 369] on button "Grey" at bounding box center [947, 365] width 53 height 30
click at [1023, 365] on button "Cartoon ($2)" at bounding box center [1039, 365] width 105 height 30
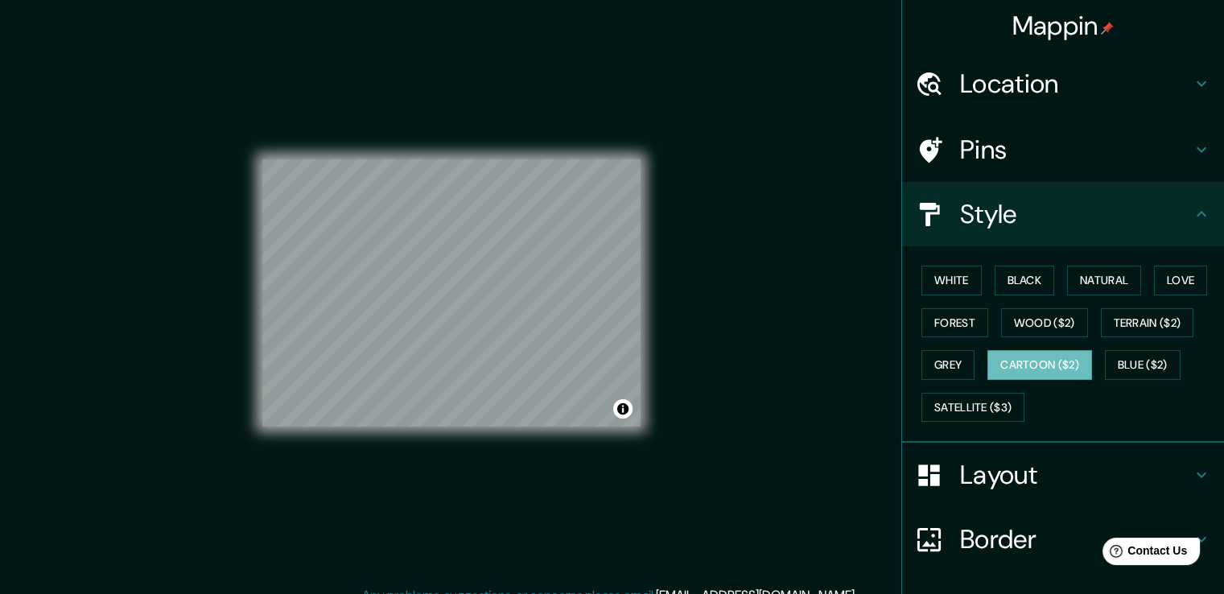
click at [1184, 353] on div "White Black Natural Love Forest Wood ($2) Terrain ($2) Grey Cartoon ($2) Blue (…" at bounding box center [1069, 343] width 309 height 169
click at [1113, 373] on button "Blue ($2)" at bounding box center [1143, 365] width 76 height 30
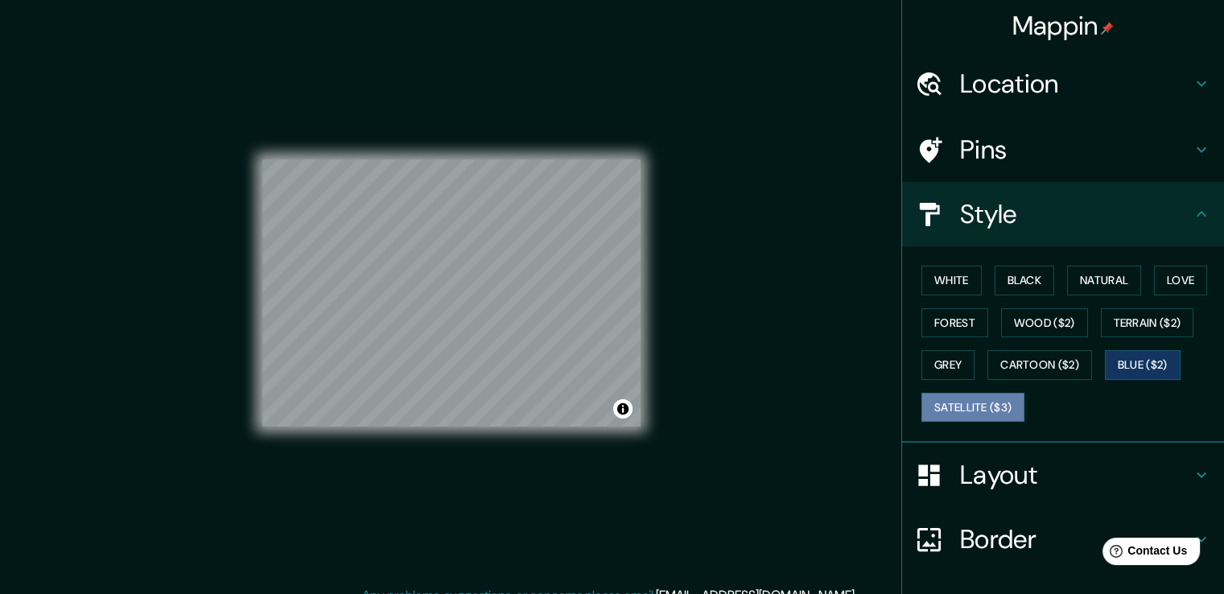
click at [997, 402] on button "Satellite ($3)" at bounding box center [972, 408] width 103 height 30
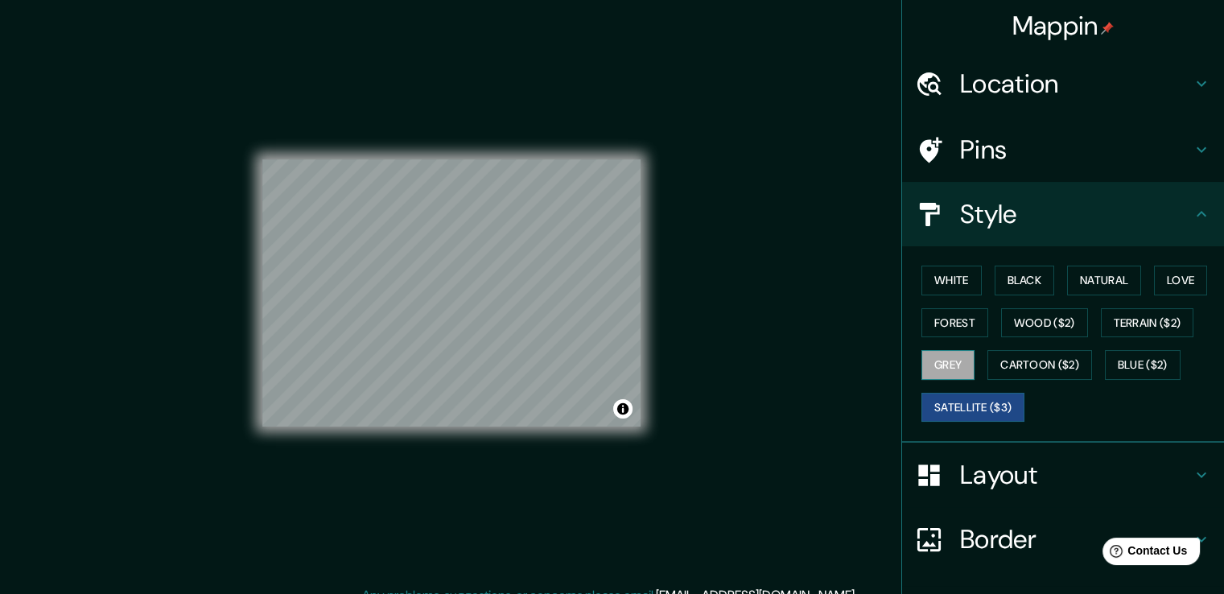
click at [940, 369] on button "Grey" at bounding box center [947, 365] width 53 height 30
click at [951, 401] on button "Satellite ($3)" at bounding box center [972, 408] width 103 height 30
click at [945, 371] on button "Grey" at bounding box center [947, 365] width 53 height 30
click at [1064, 150] on h4 "Pins" at bounding box center [1076, 150] width 232 height 32
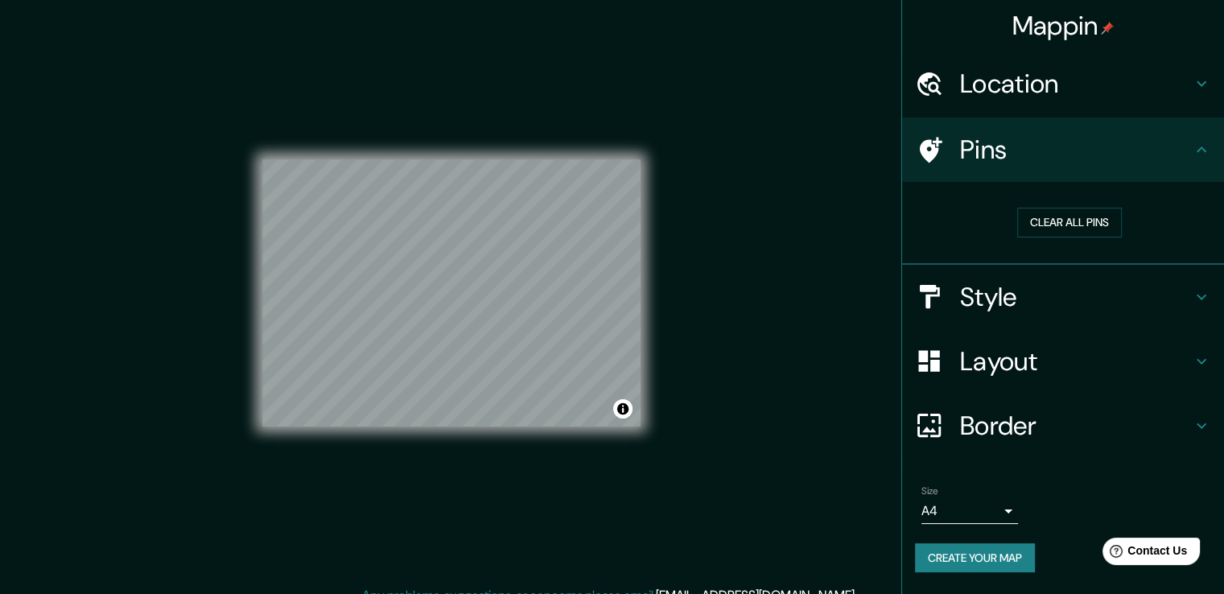
click at [1060, 88] on h4 "Location" at bounding box center [1076, 84] width 232 height 32
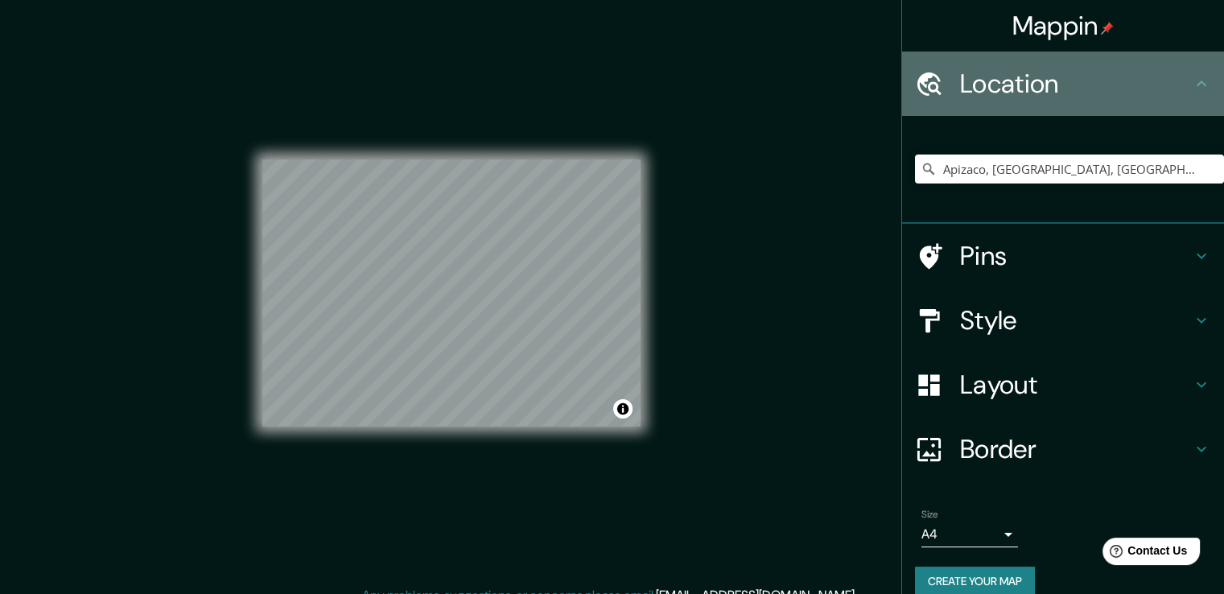
click at [1066, 84] on h4 "Location" at bounding box center [1076, 84] width 232 height 32
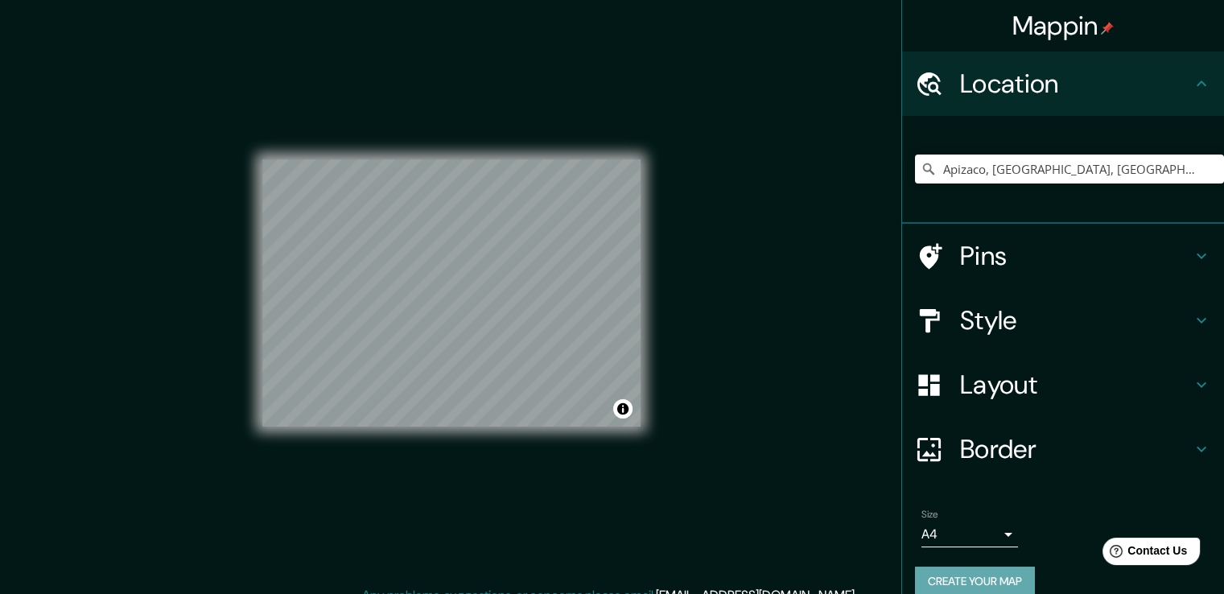
click at [1019, 573] on button "Create your map" at bounding box center [975, 581] width 120 height 30
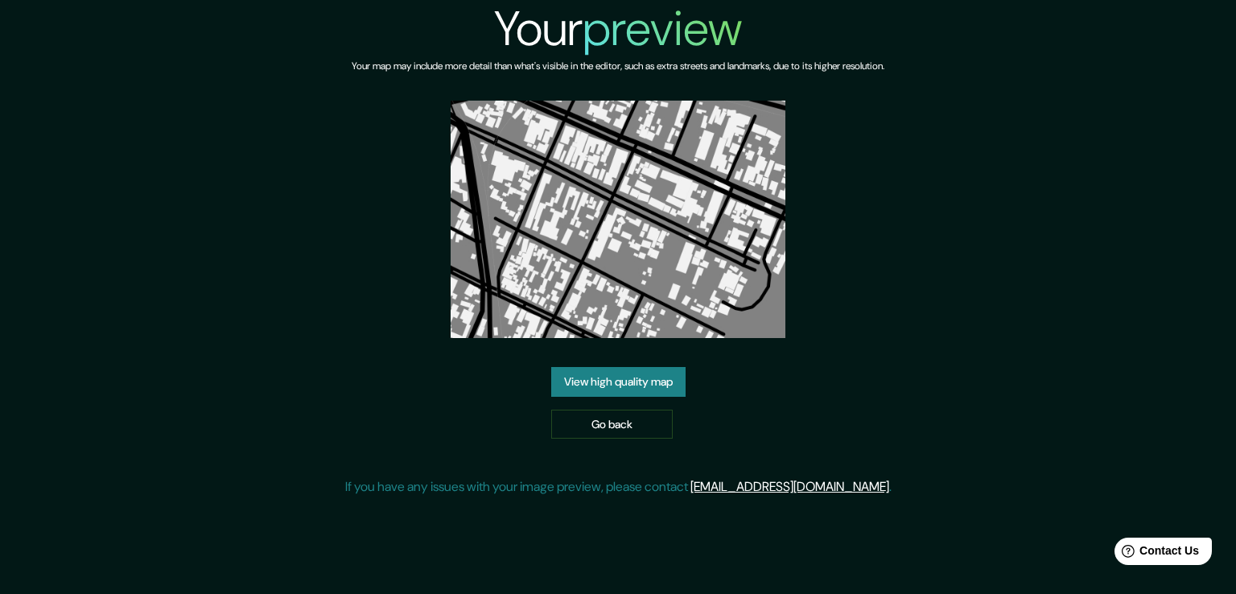
click at [667, 381] on link "View high quality map" at bounding box center [618, 382] width 134 height 30
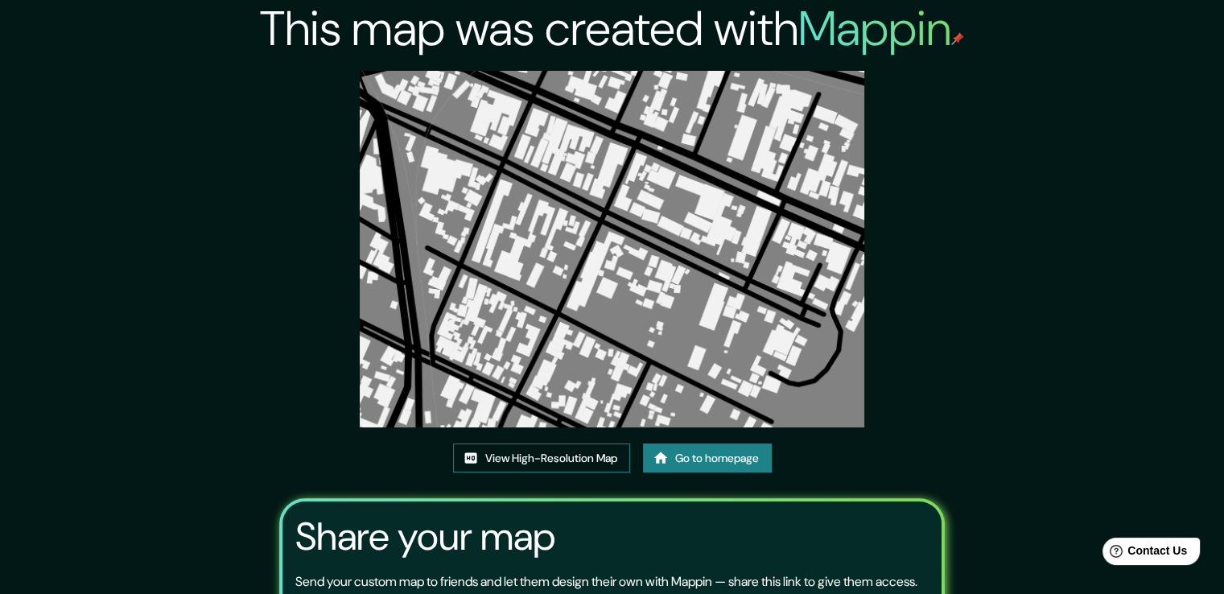
click at [555, 466] on link "View High-Resolution Map" at bounding box center [541, 458] width 177 height 30
